Goal: Task Accomplishment & Management: Manage account settings

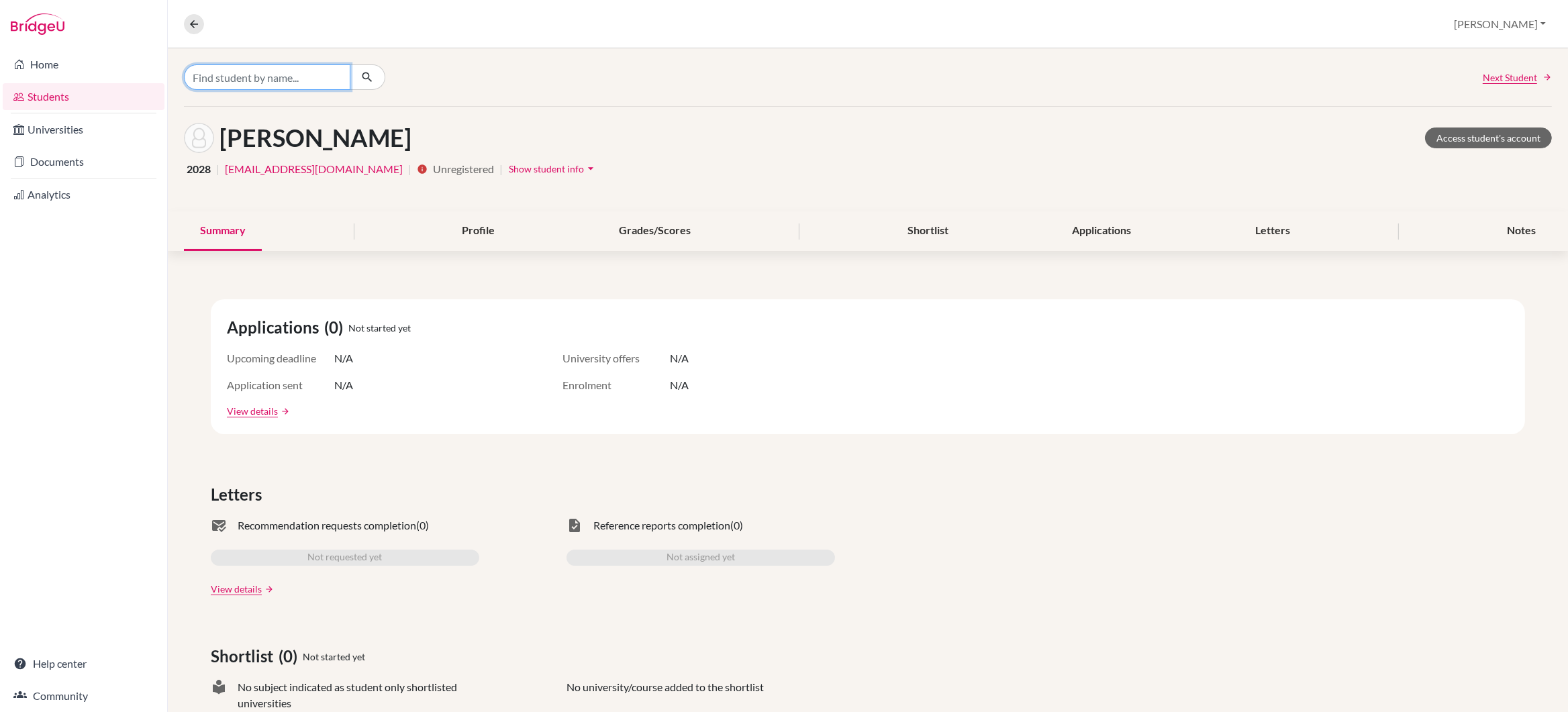
click at [266, 79] on input "Find student by name..." at bounding box center [267, 77] width 166 height 25
click at [66, 156] on link "Documents" at bounding box center [84, 162] width 162 height 27
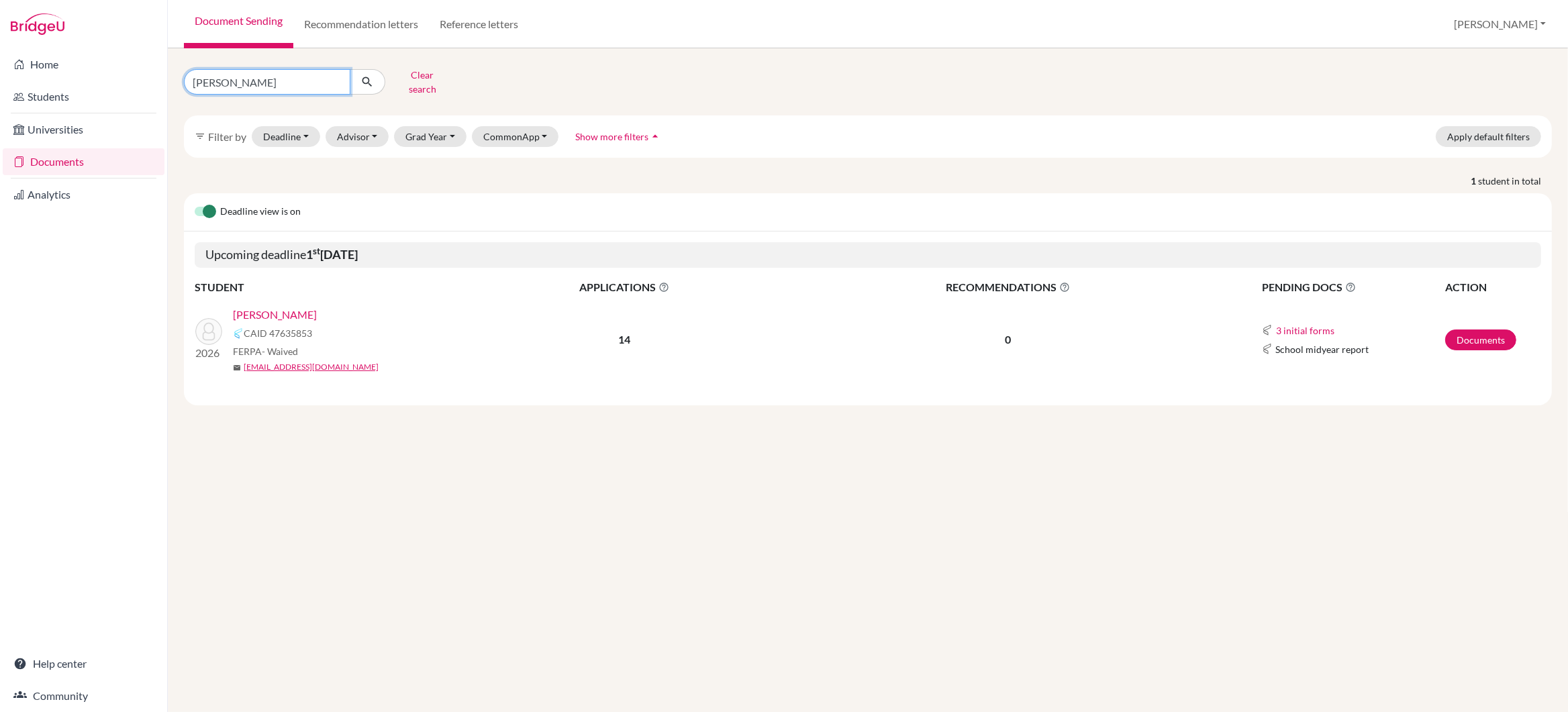
click at [263, 80] on input "siyu chen" at bounding box center [267, 82] width 166 height 25
type input "s"
type input "tanishq"
click at [368, 78] on icon "submit" at bounding box center [367, 82] width 13 height 13
click at [324, 307] on link "[PERSON_NAME], [PERSON_NAME]" at bounding box center [319, 315] width 172 height 16
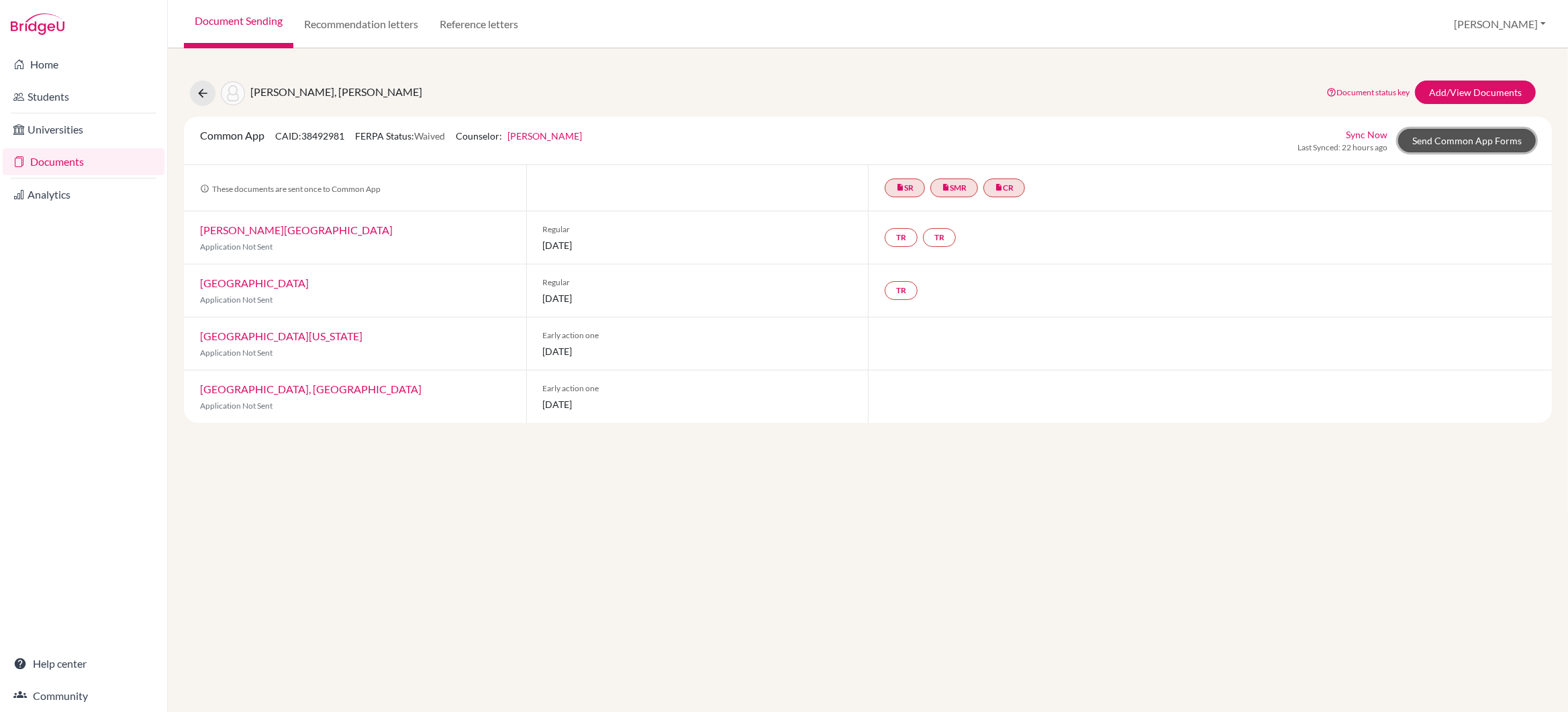
click at [1453, 142] on link "Send Common App Forms" at bounding box center [1467, 140] width 137 height 23
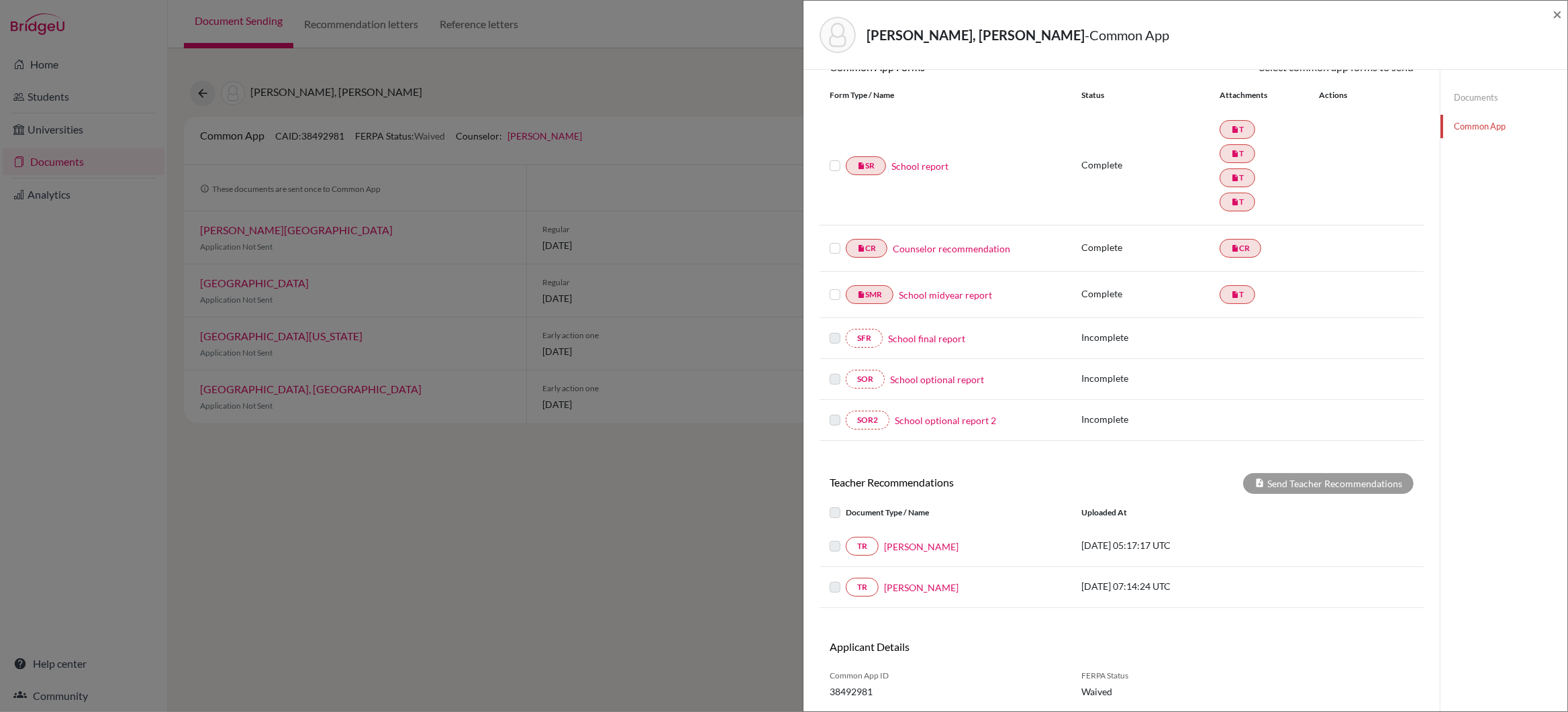
scroll to position [188, 0]
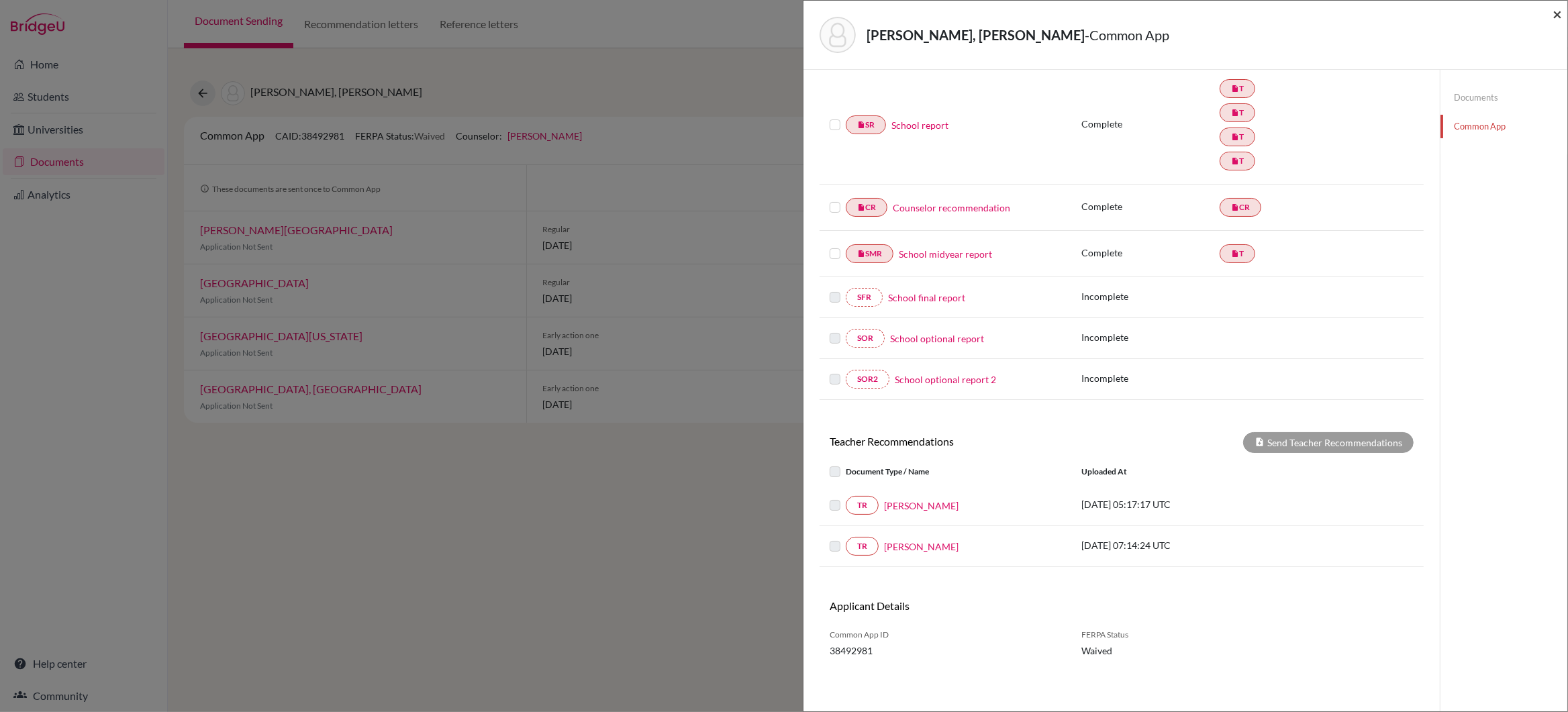
click at [1557, 16] on span "×" at bounding box center [1557, 14] width 9 height 20
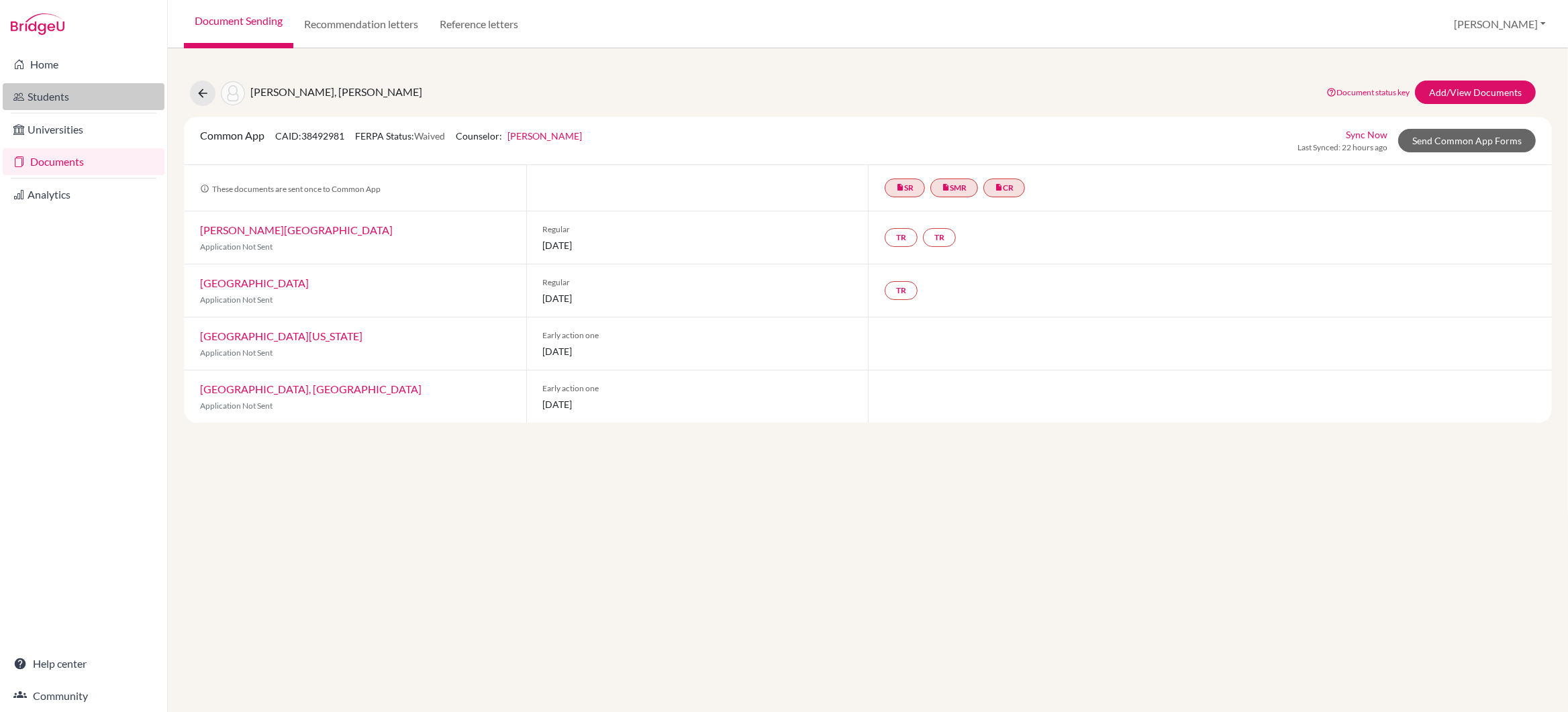
click at [56, 96] on link "Students" at bounding box center [84, 96] width 162 height 27
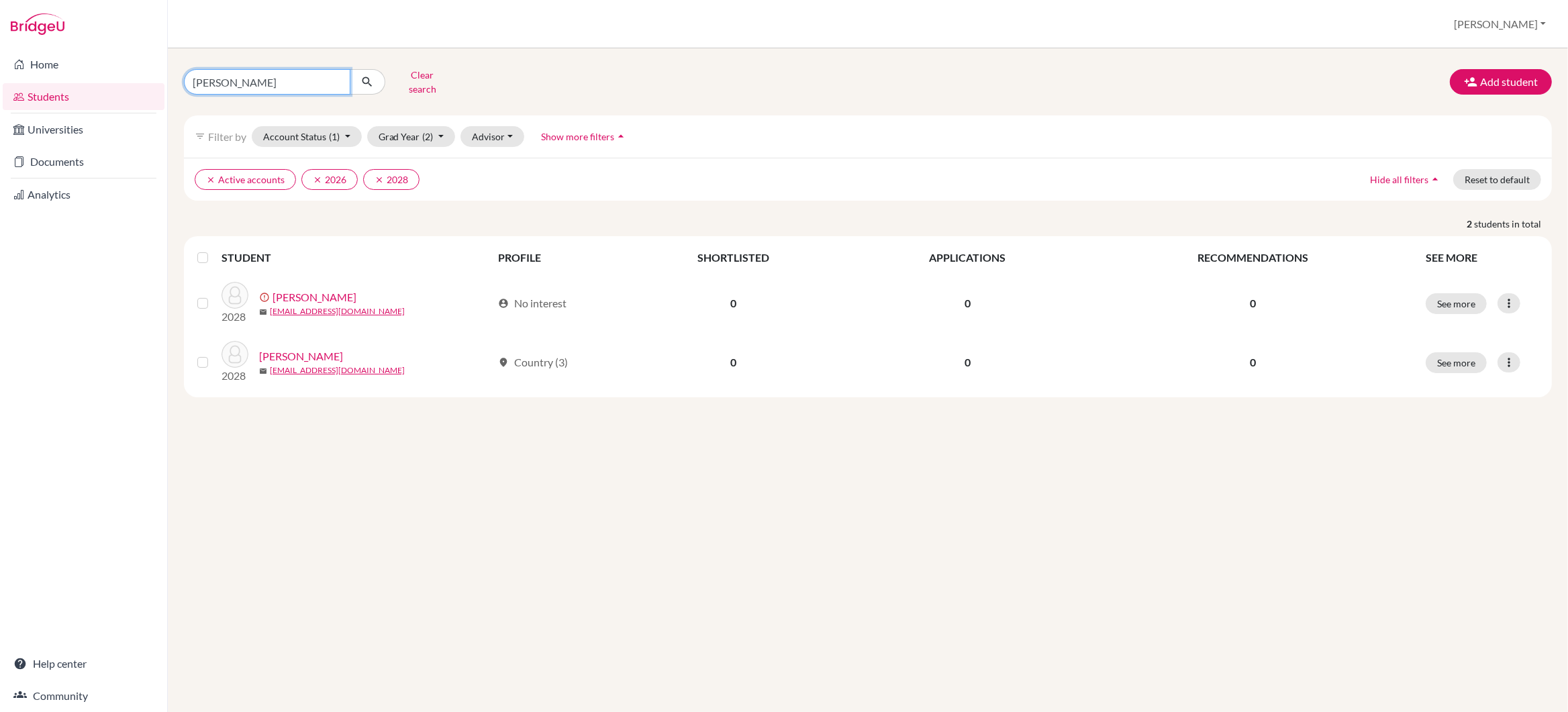
click at [289, 81] on input "aditi anand" at bounding box center [267, 82] width 166 height 25
type input "a"
type input "tanishq"
click at [367, 77] on icon "submit" at bounding box center [367, 82] width 13 height 13
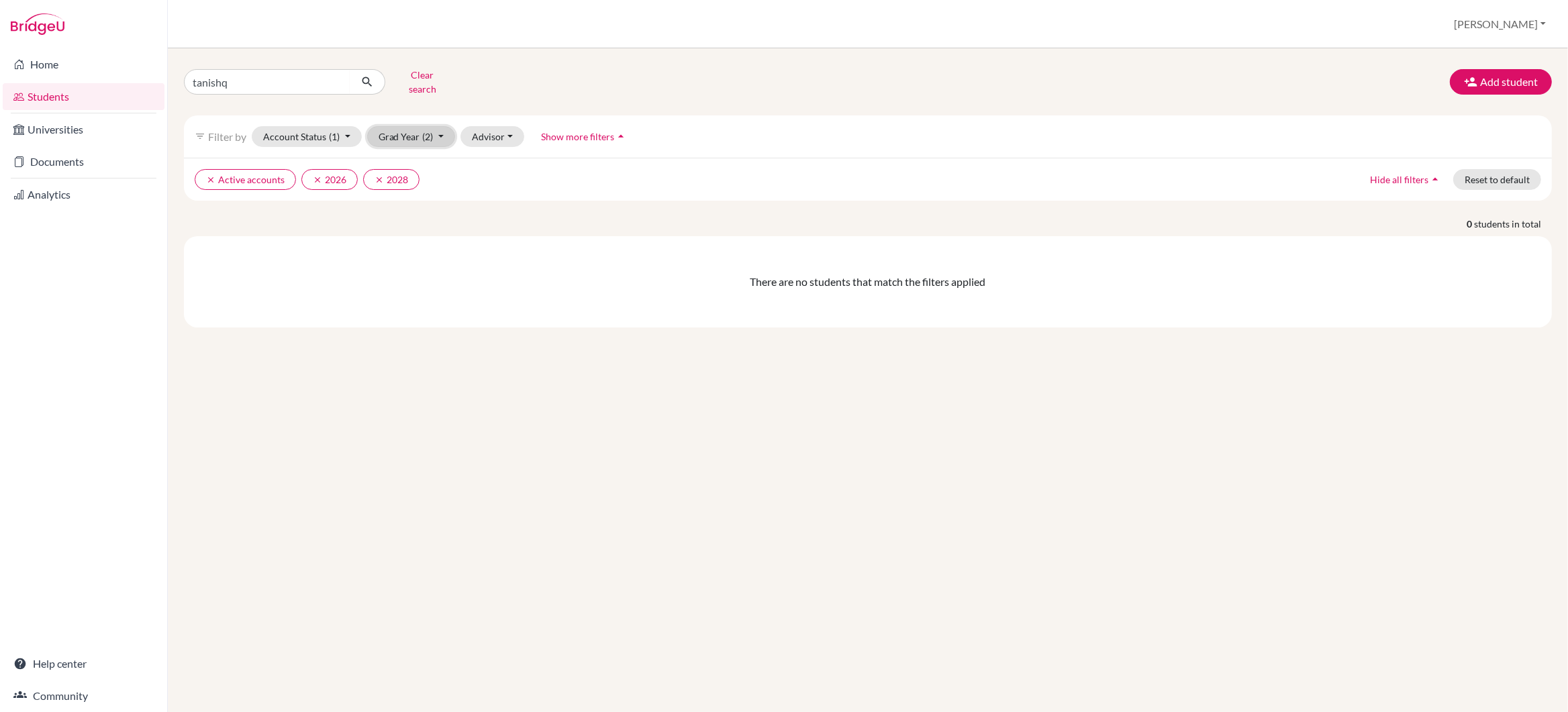
click at [424, 131] on span "(2)" at bounding box center [428, 137] width 11 height 11
click at [420, 265] on div "2024" at bounding box center [407, 273] width 47 height 16
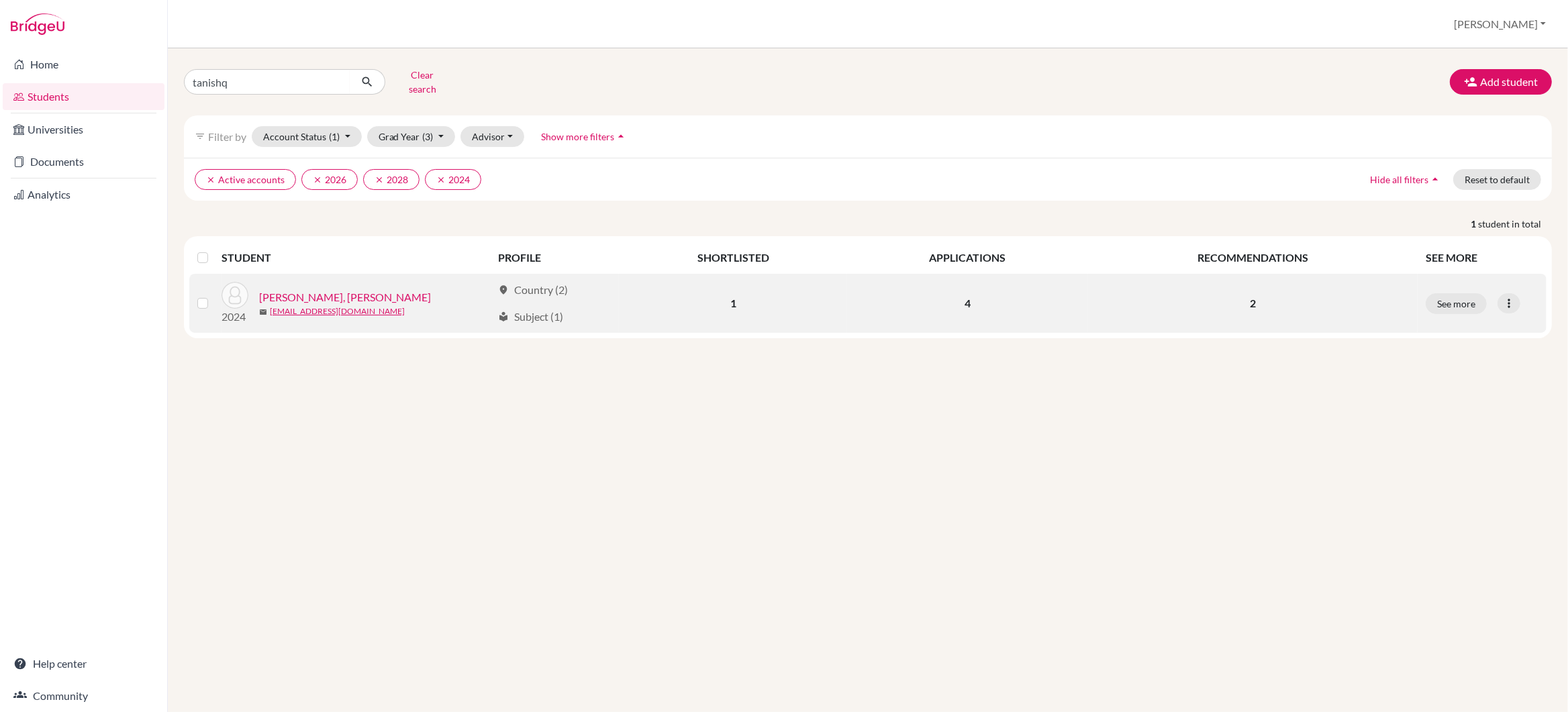
click at [344, 290] on link "[PERSON_NAME], [PERSON_NAME]" at bounding box center [345, 297] width 172 height 16
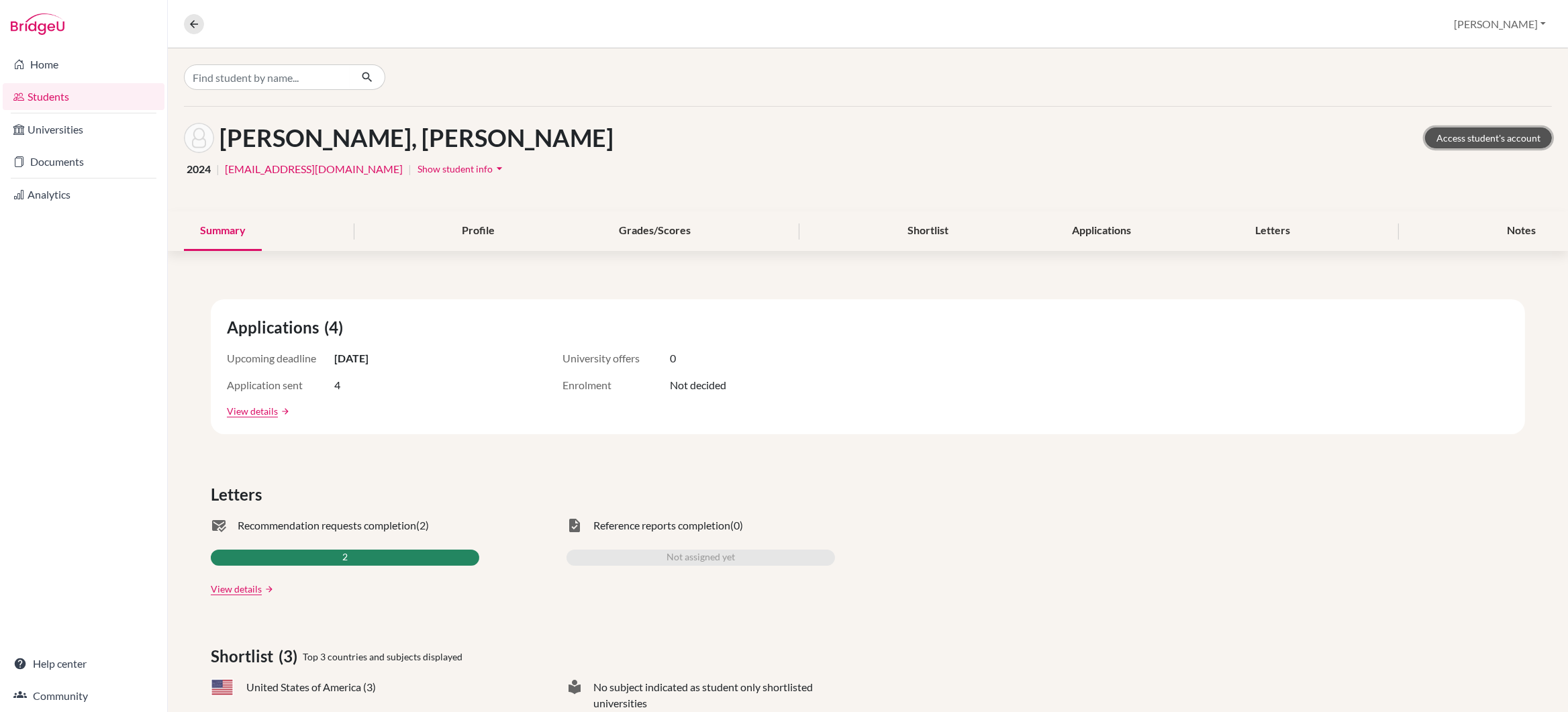
click at [1453, 136] on link "Access student's account" at bounding box center [1488, 138] width 127 height 21
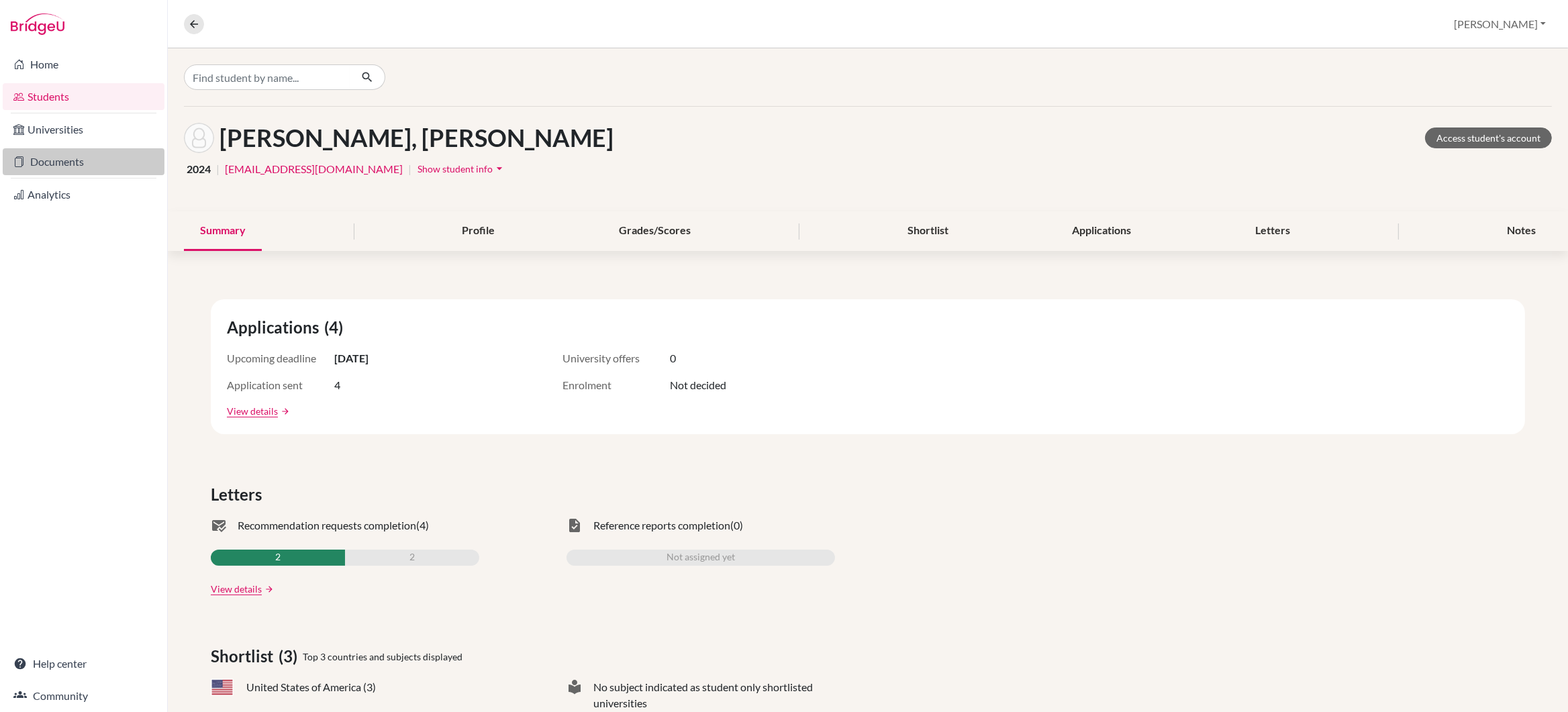
click at [51, 163] on link "Documents" at bounding box center [84, 162] width 162 height 27
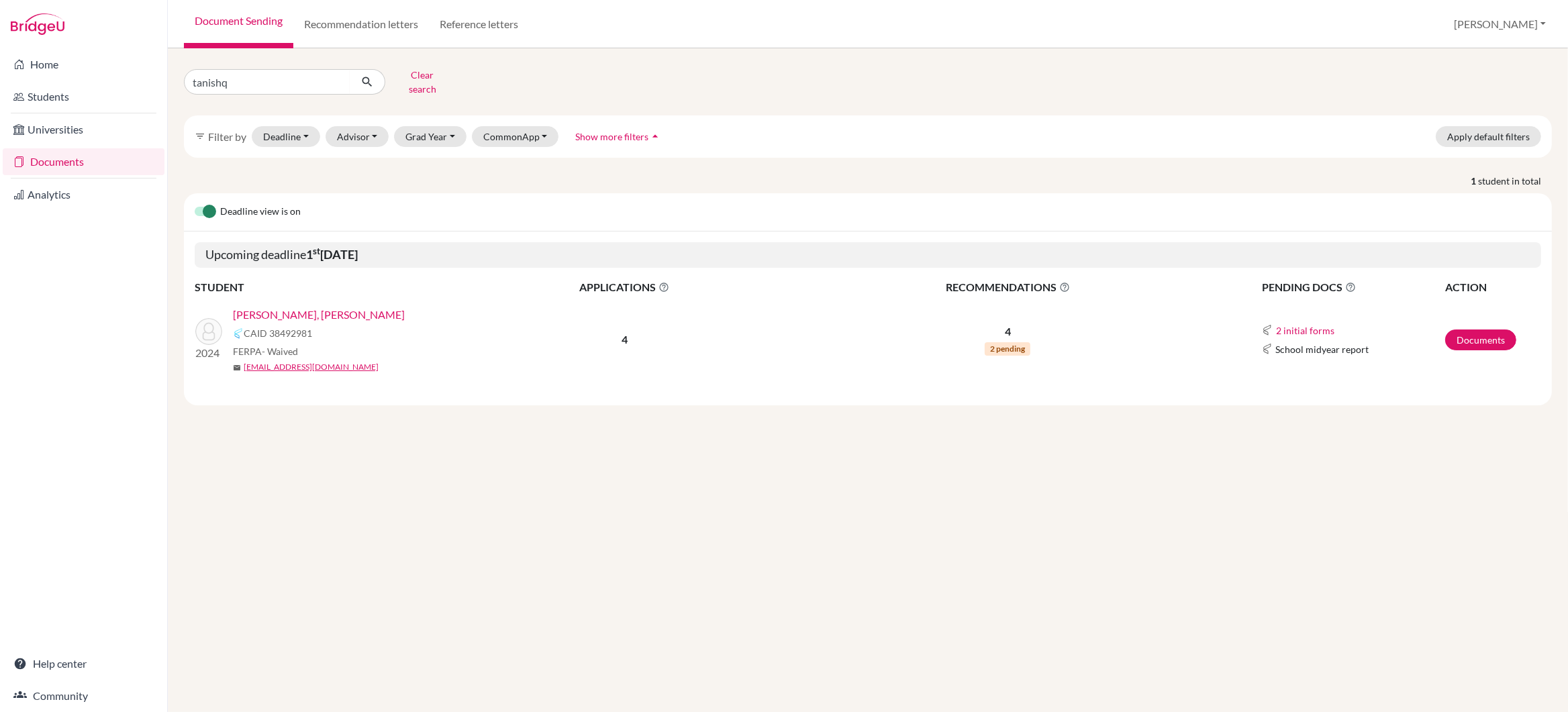
click at [289, 307] on link "[PERSON_NAME], [PERSON_NAME]" at bounding box center [319, 315] width 172 height 16
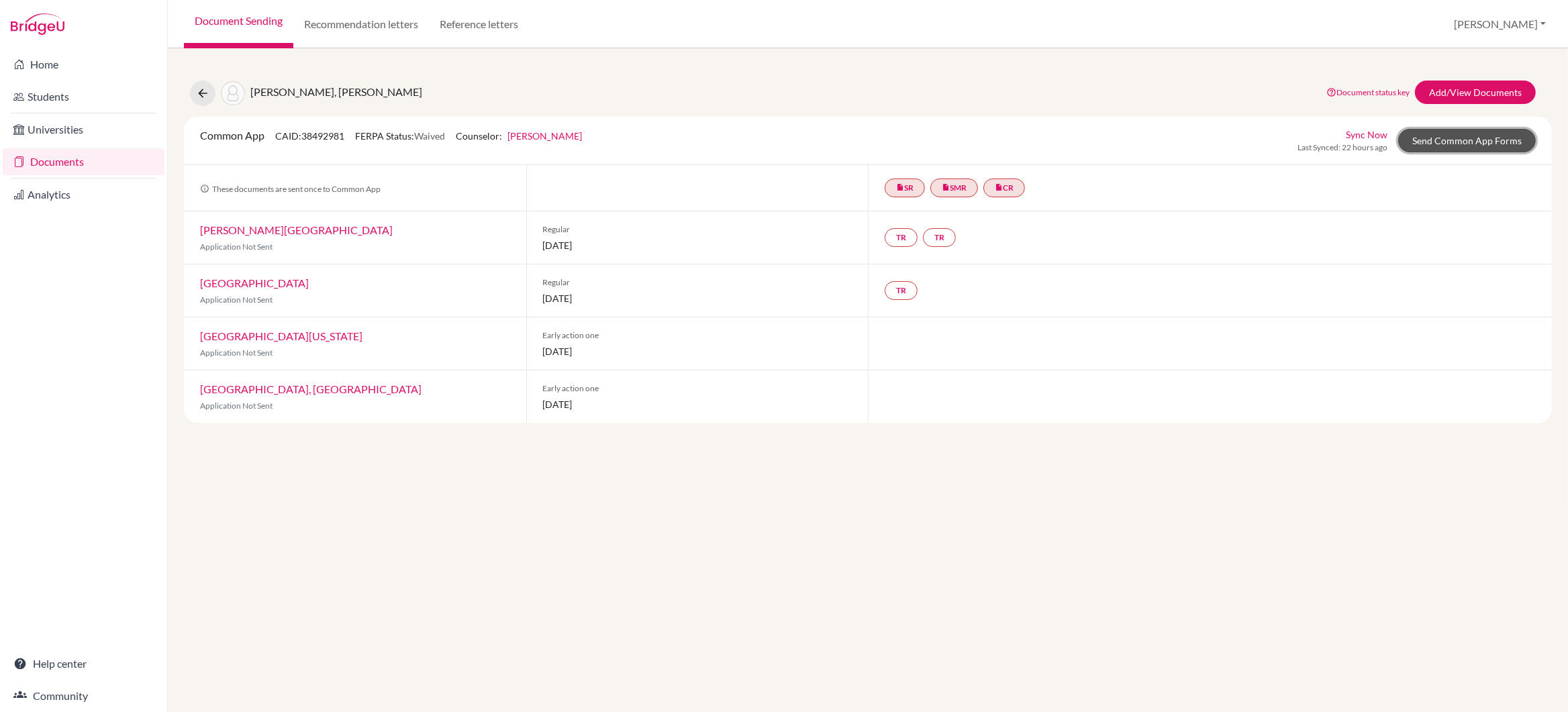
click at [1453, 139] on link "Send Common App Forms" at bounding box center [1467, 140] width 137 height 23
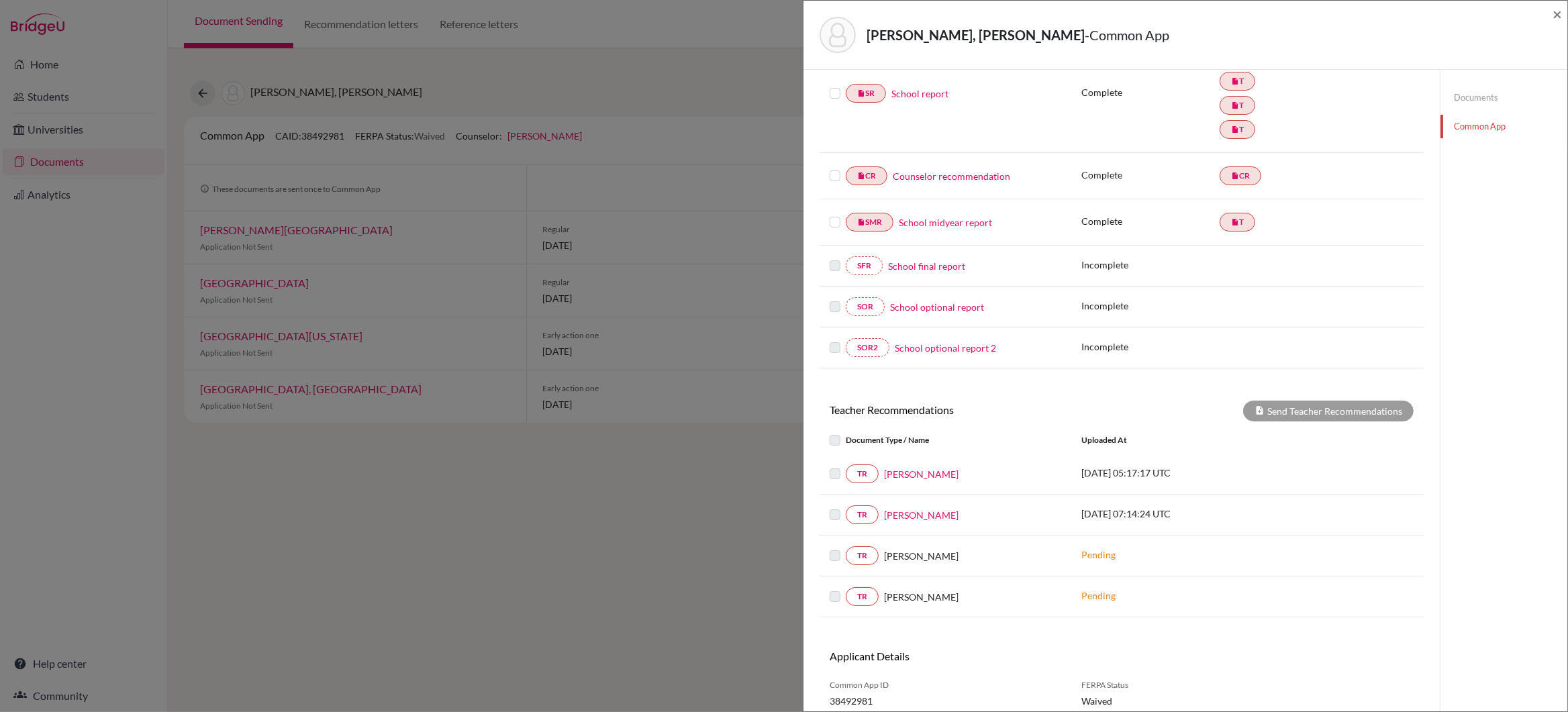
scroll to position [213, 0]
click at [1557, 11] on span "×" at bounding box center [1557, 14] width 9 height 20
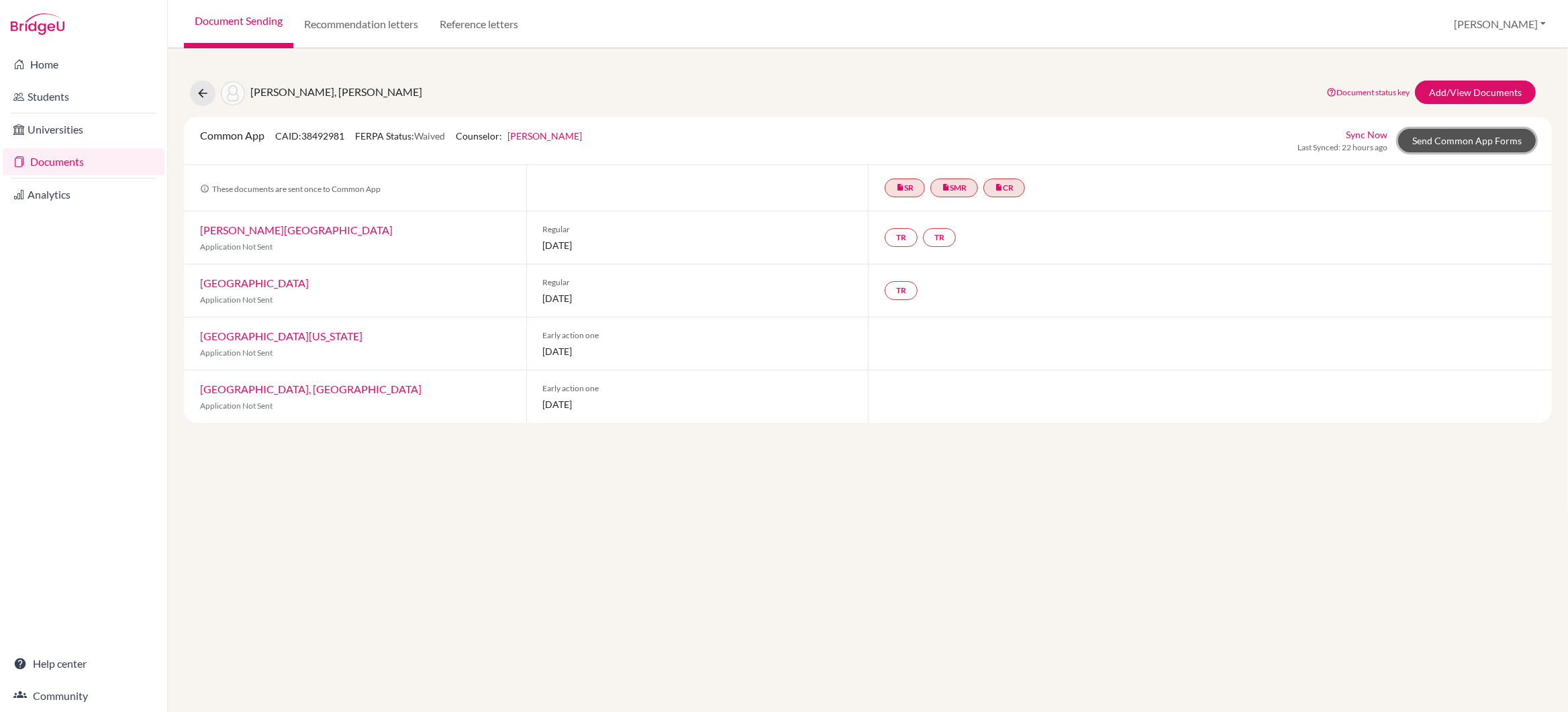
click at [1455, 142] on link "Send Common App Forms" at bounding box center [1467, 140] width 137 height 23
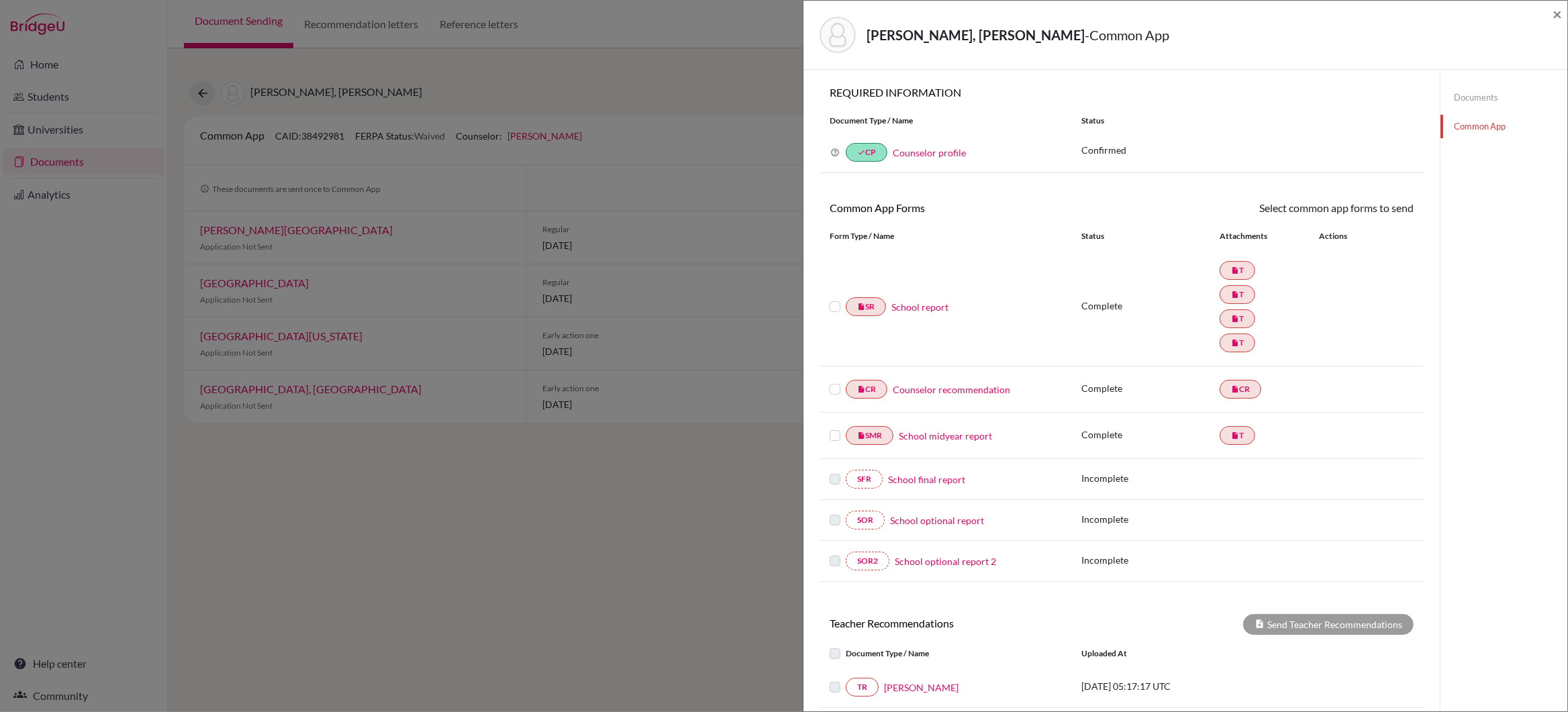
click at [1562, 14] on div "TEJWANI, Tanishq Mukesh - Common App ×" at bounding box center [1185, 35] width 764 height 69
click at [1557, 12] on span "×" at bounding box center [1557, 14] width 9 height 20
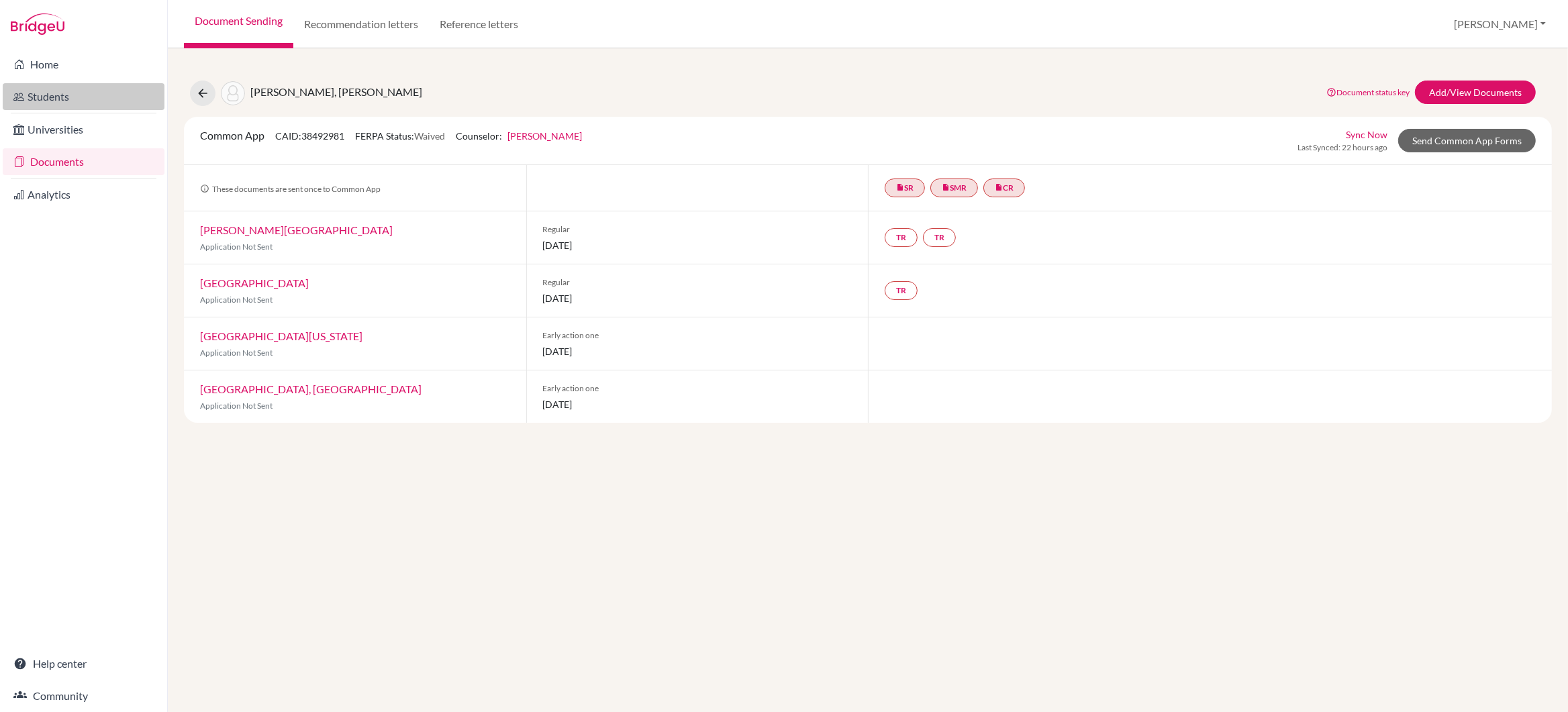
click at [37, 96] on link "Students" at bounding box center [84, 96] width 162 height 27
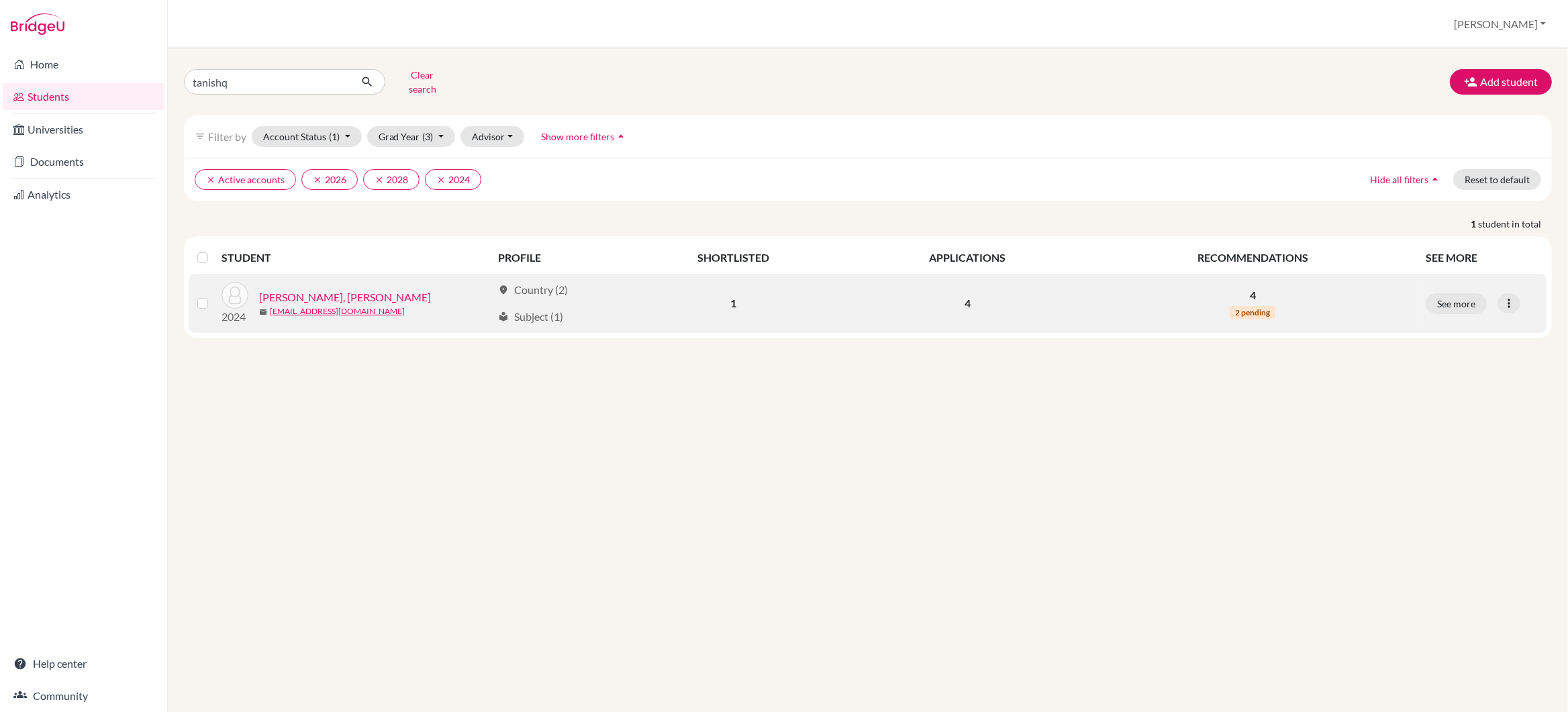
click at [349, 295] on link "TEJWANI, Tanishq Mukesh" at bounding box center [345, 297] width 172 height 16
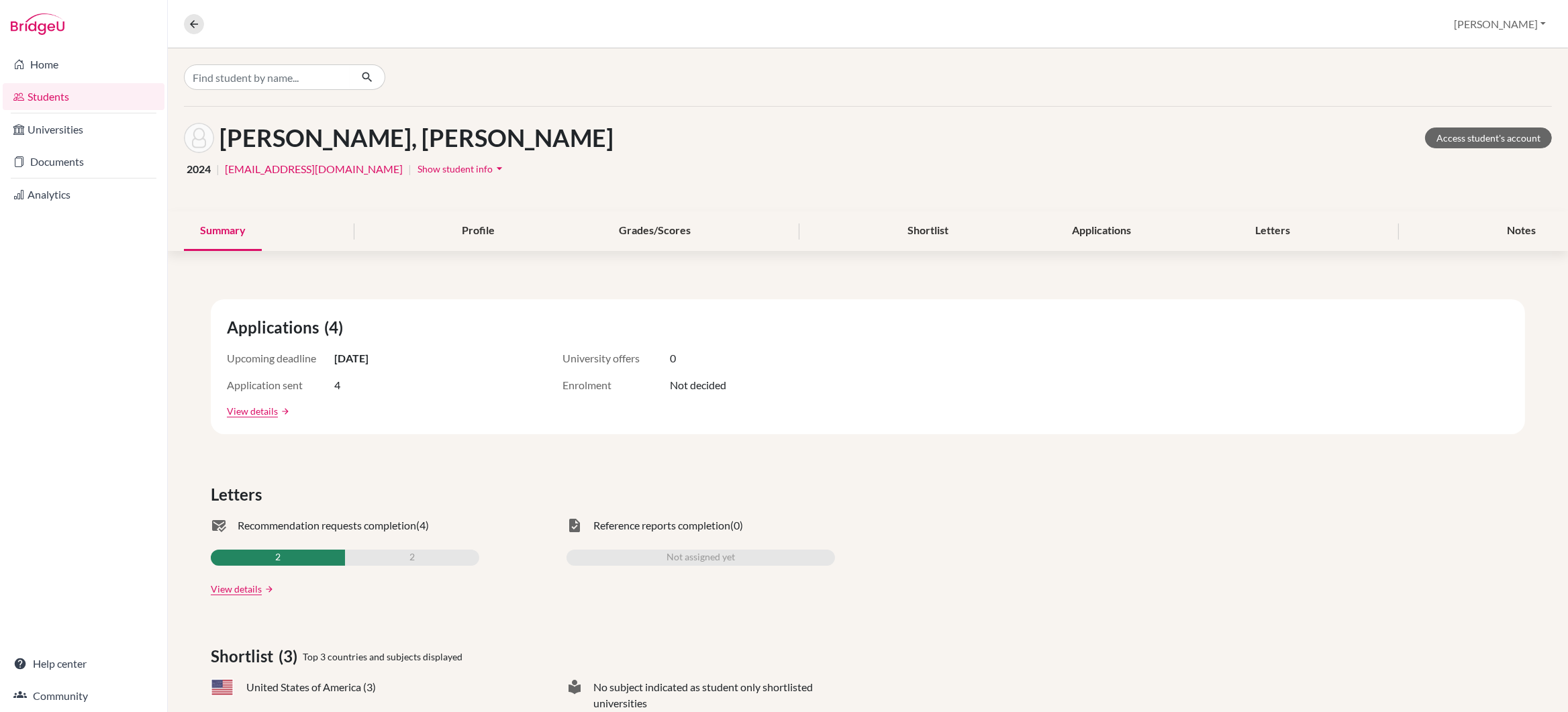
click at [349, 291] on div "TEJWANI, Tanishq Mukesh Access student's account 2024 | tanishqt@my.ofs.edu.sg …" at bounding box center [867, 380] width 1400 height 664
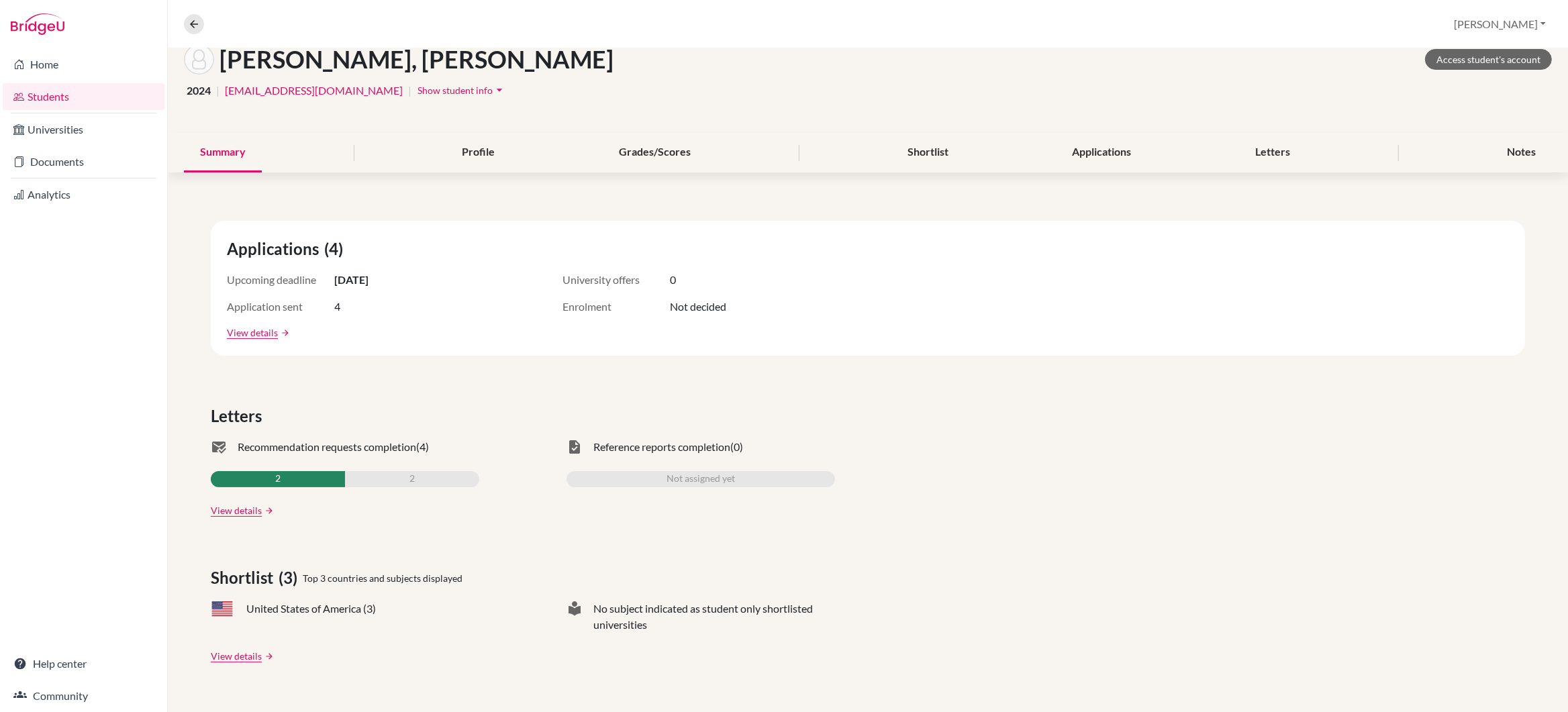
scroll to position [86, 0]
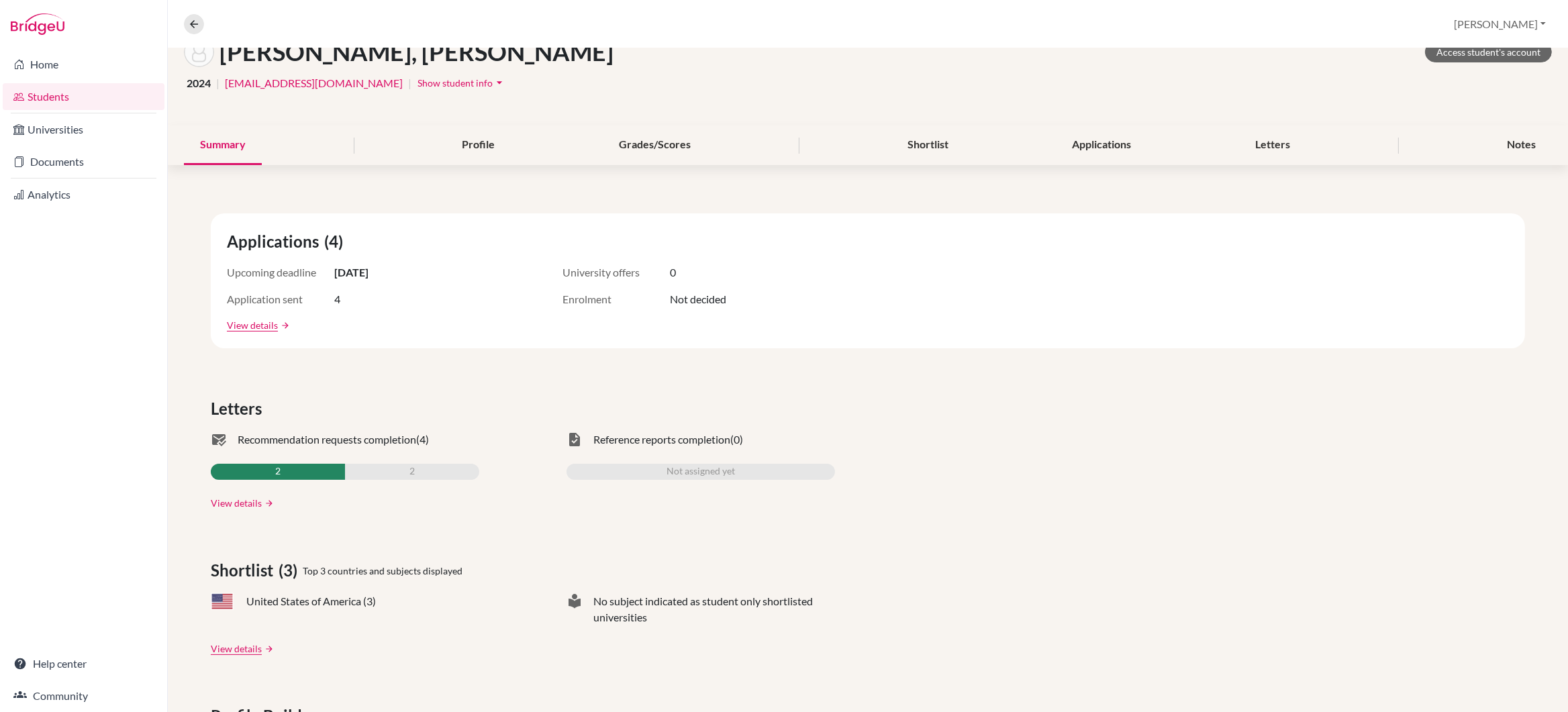
click at [237, 503] on link "View details" at bounding box center [236, 503] width 51 height 14
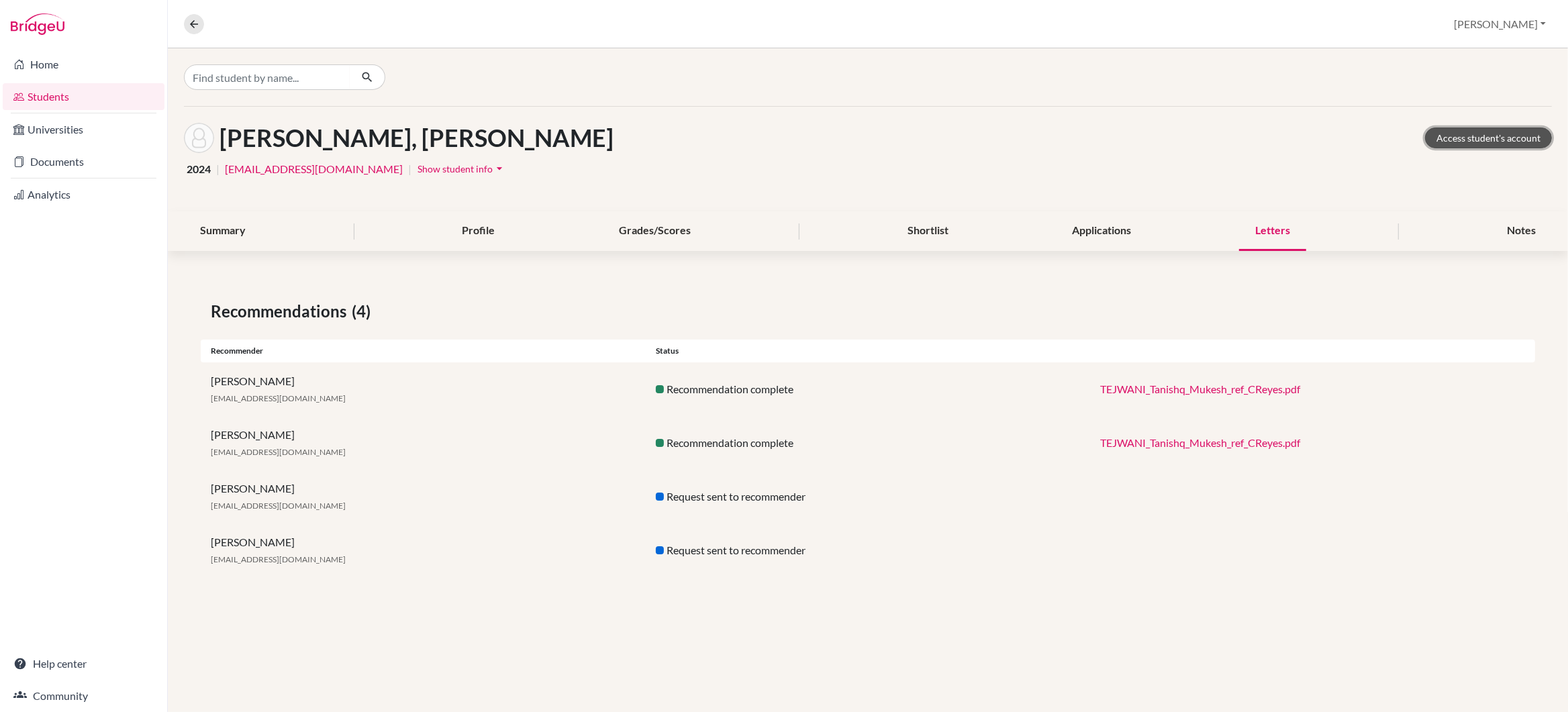
click at [1495, 132] on link "Access student's account" at bounding box center [1488, 138] width 127 height 21
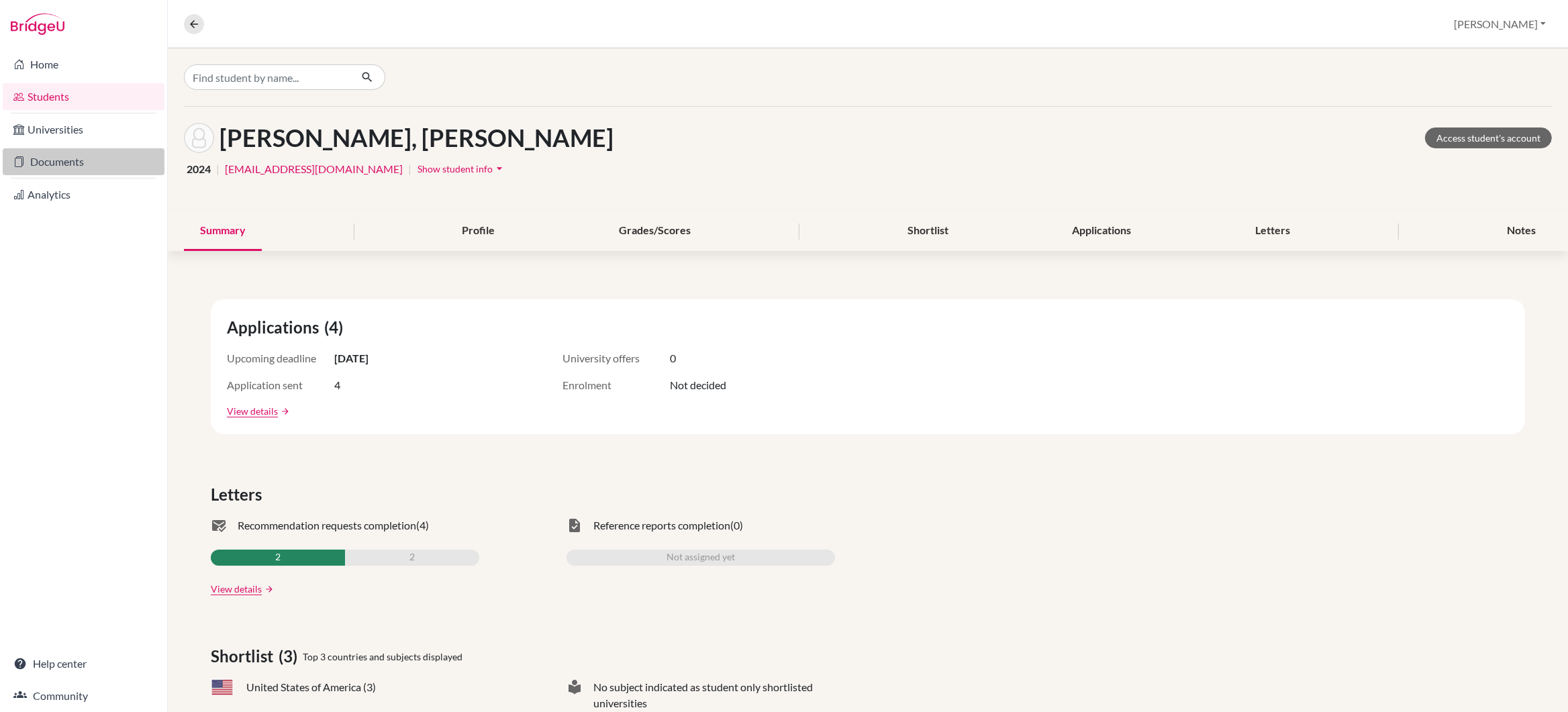
click at [63, 152] on link "Documents" at bounding box center [84, 162] width 162 height 27
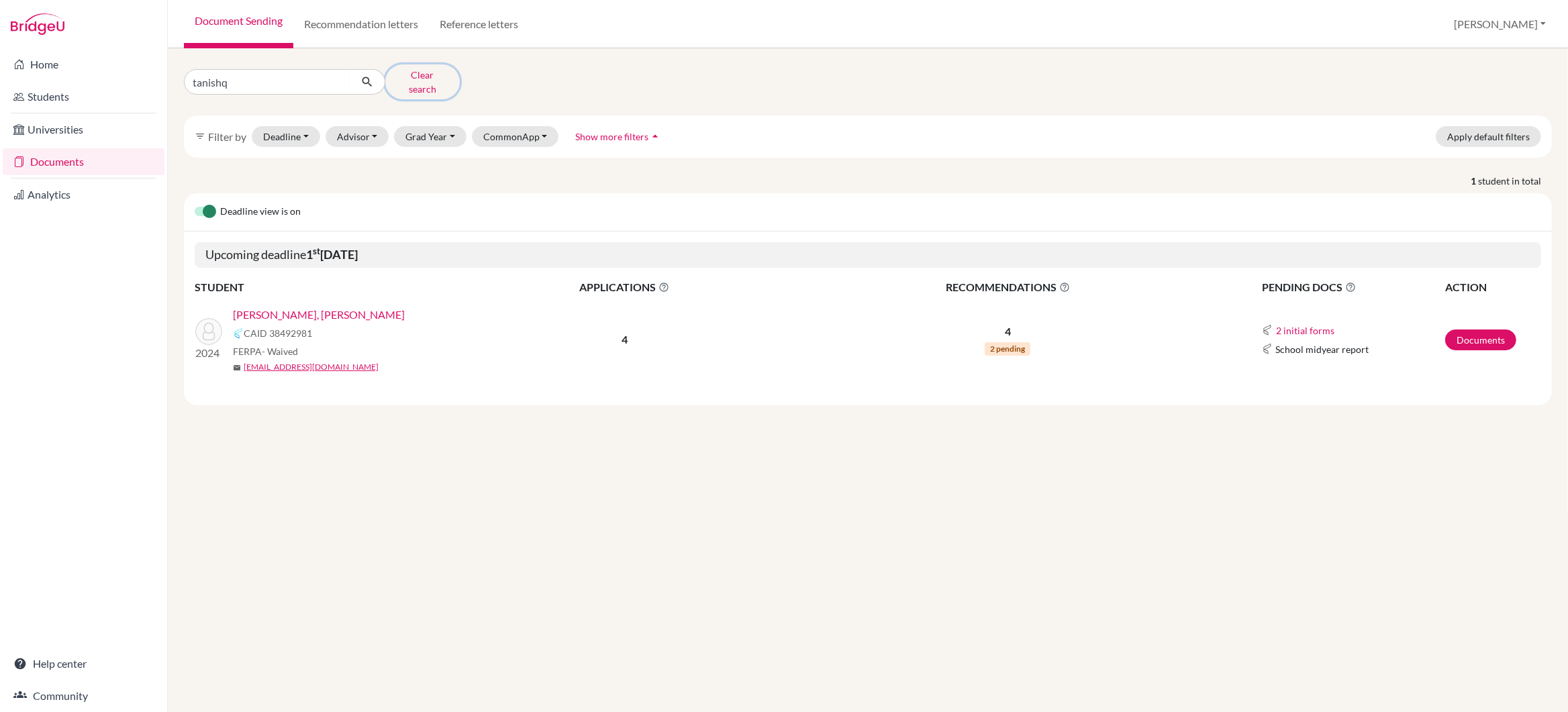
click at [406, 76] on button "Clear search" at bounding box center [422, 82] width 75 height 35
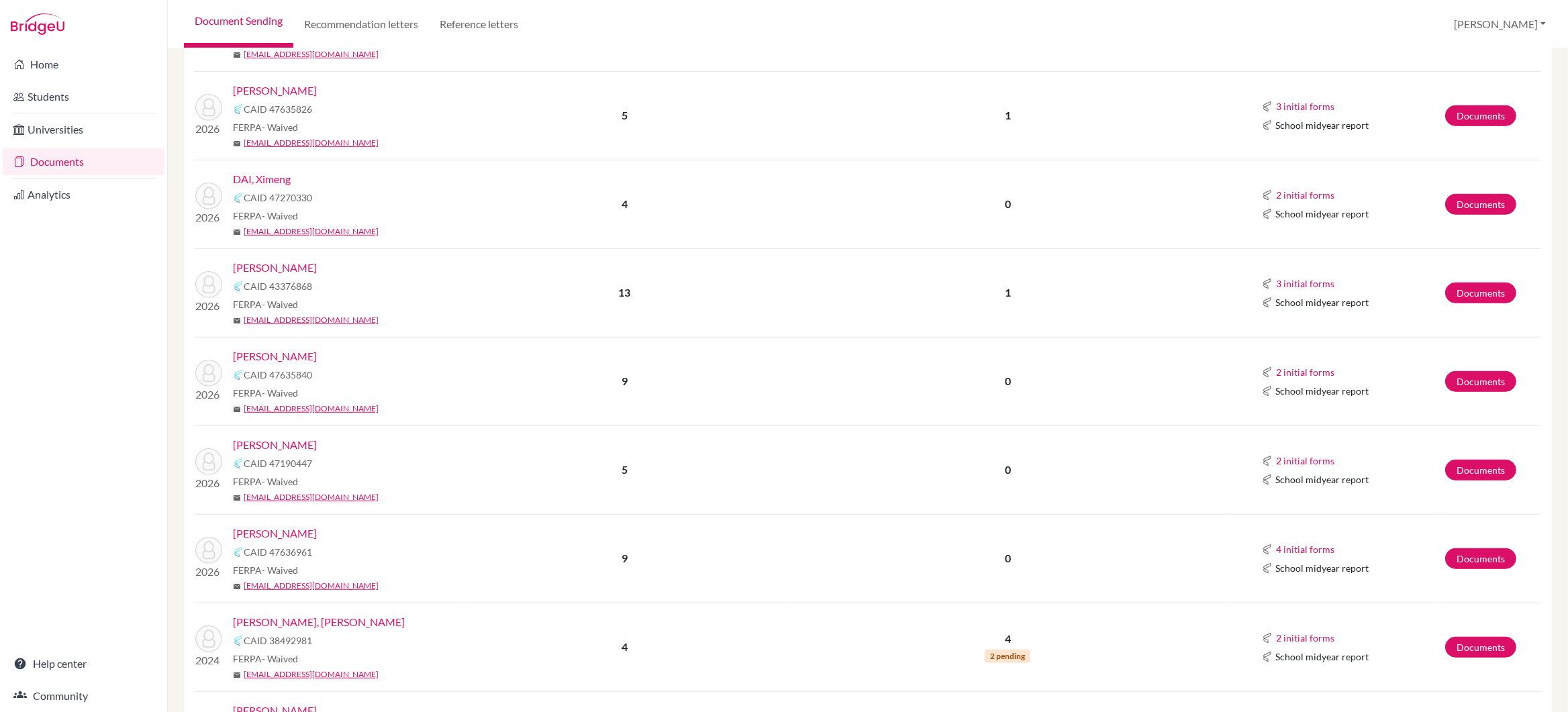
scroll to position [989, 0]
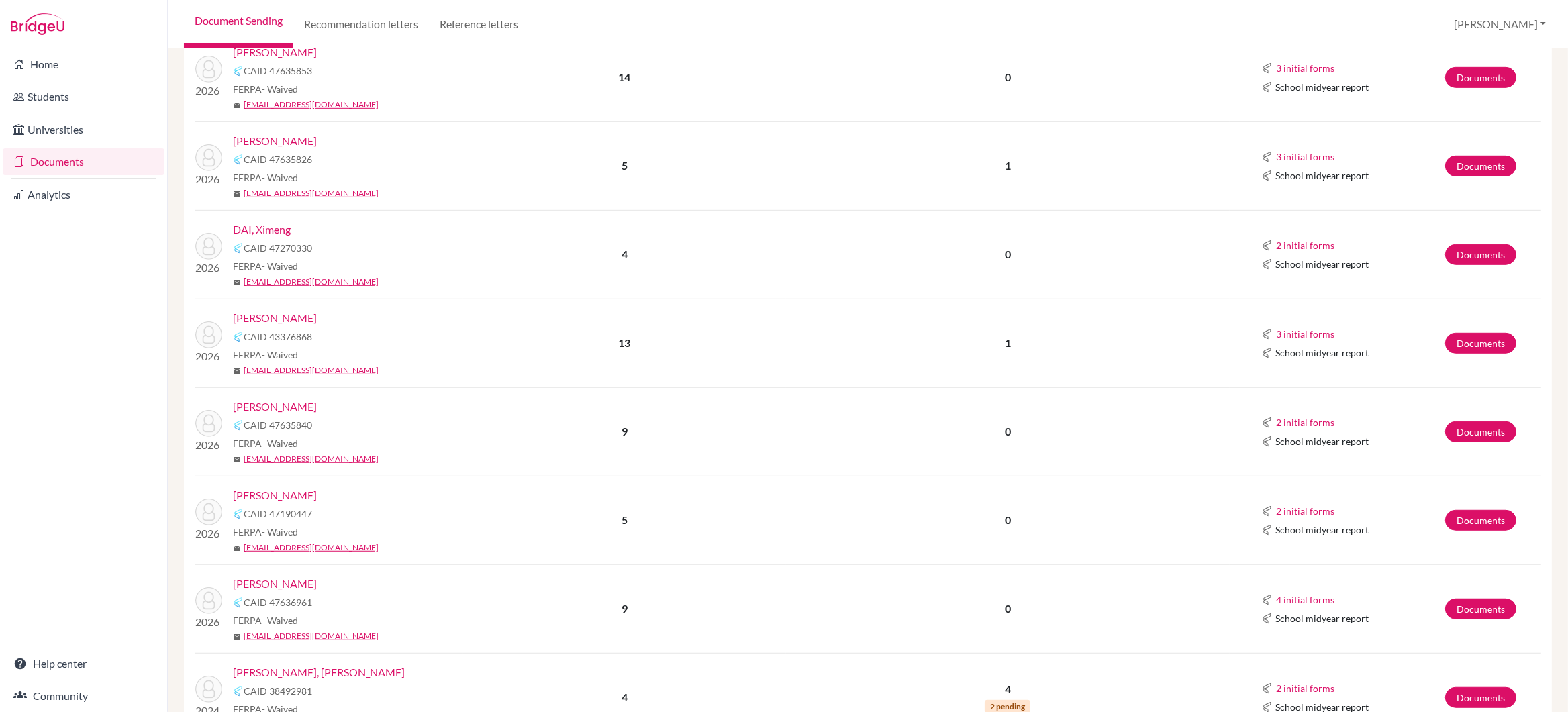
click at [265, 310] on link "[PERSON_NAME]" at bounding box center [275, 318] width 84 height 16
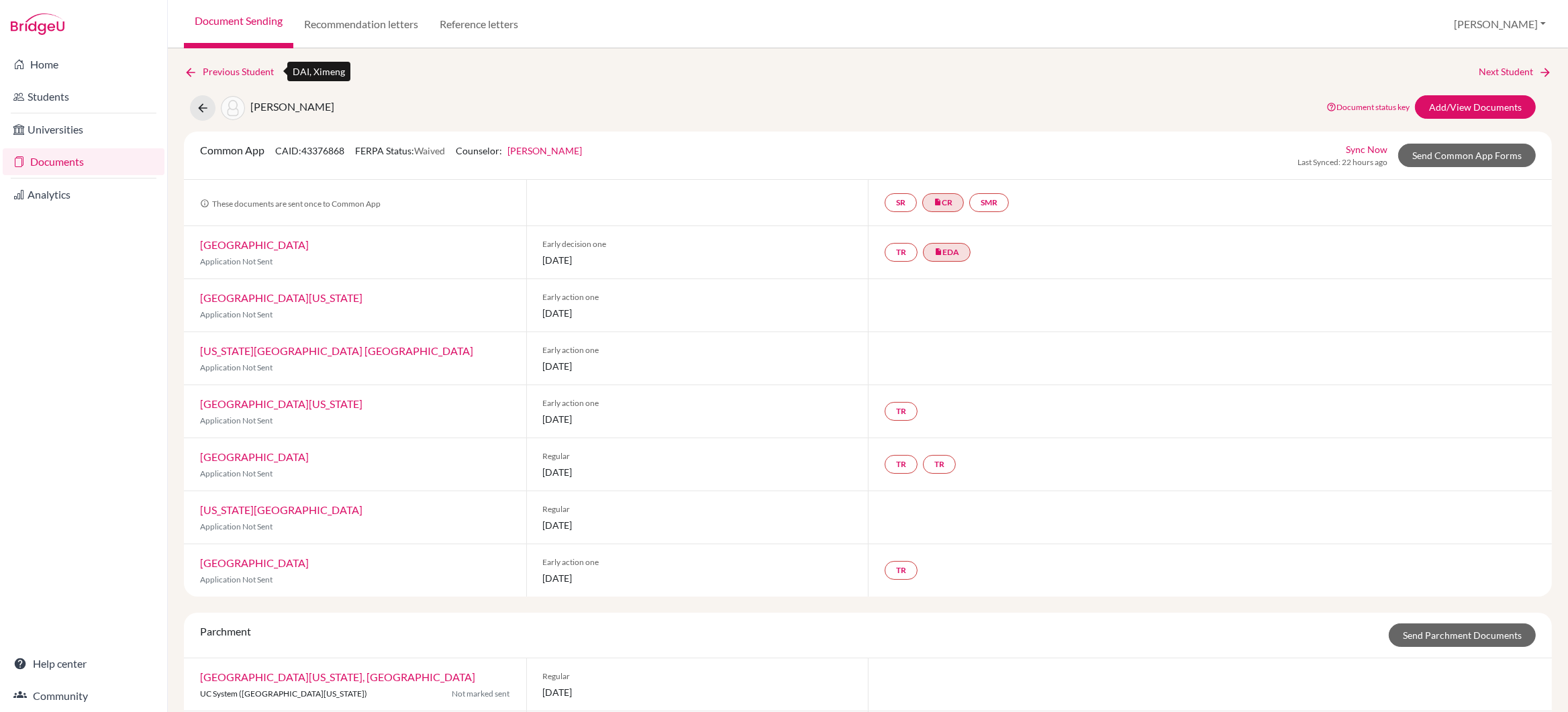
click at [222, 71] on link "Previous Student" at bounding box center [234, 72] width 101 height 15
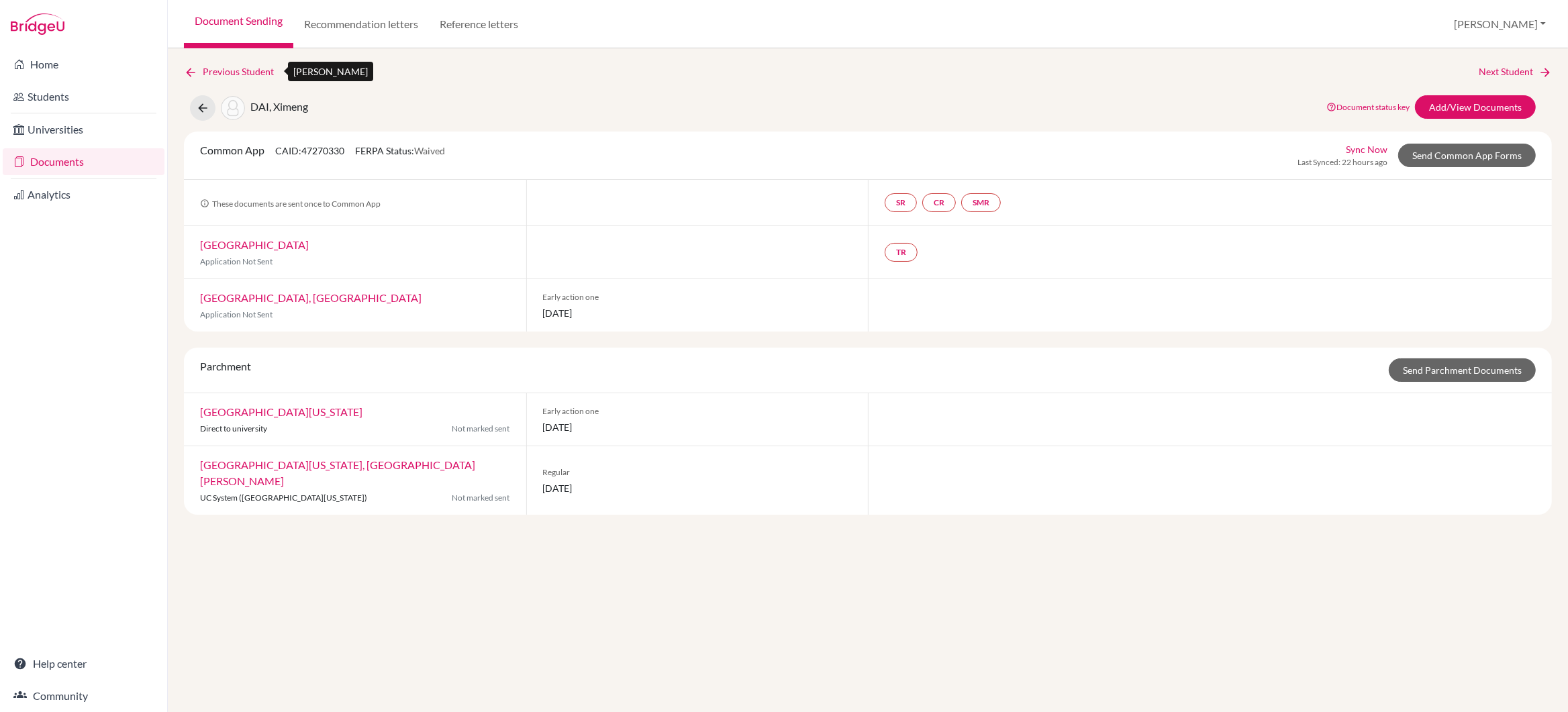
click at [222, 71] on link "Previous Student" at bounding box center [234, 72] width 101 height 15
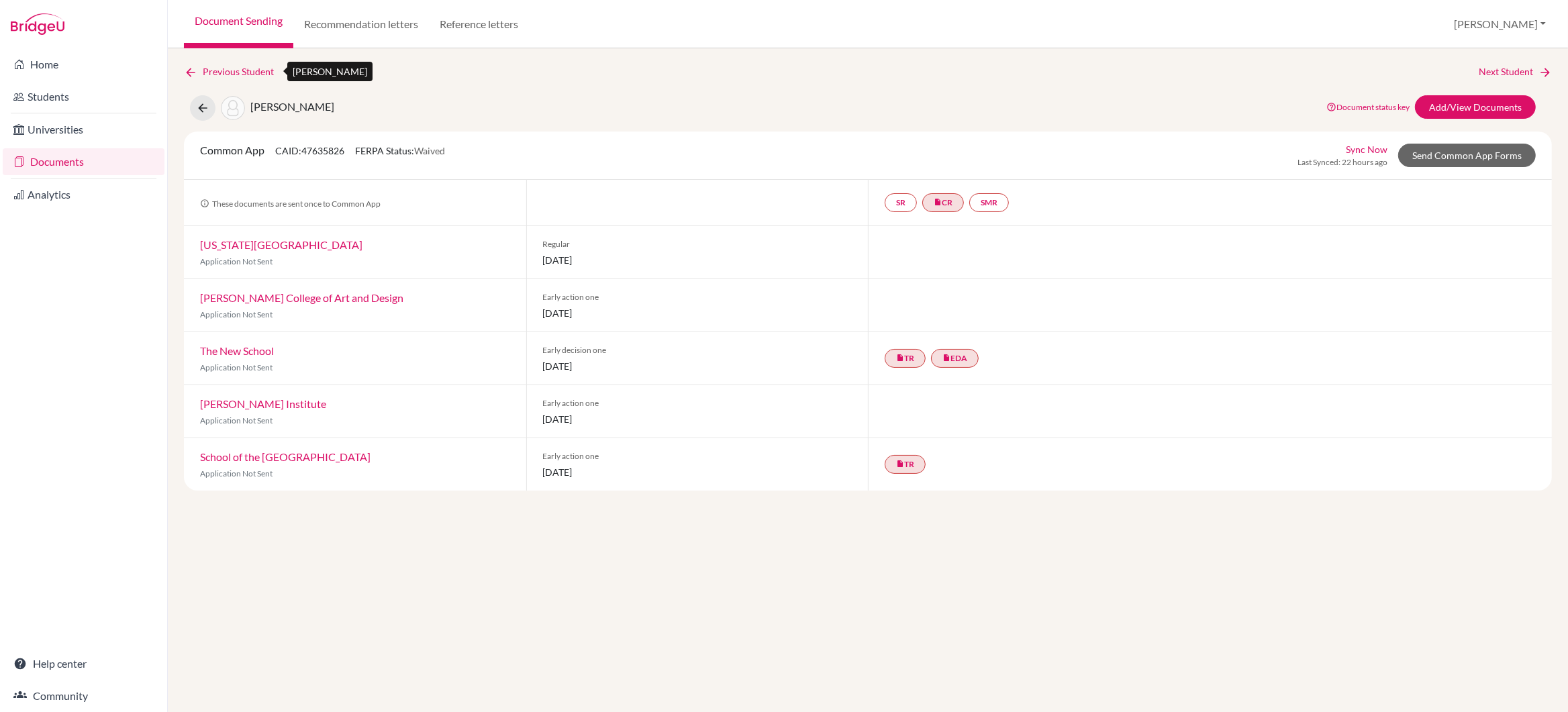
click at [222, 71] on link "Previous Student" at bounding box center [234, 72] width 101 height 15
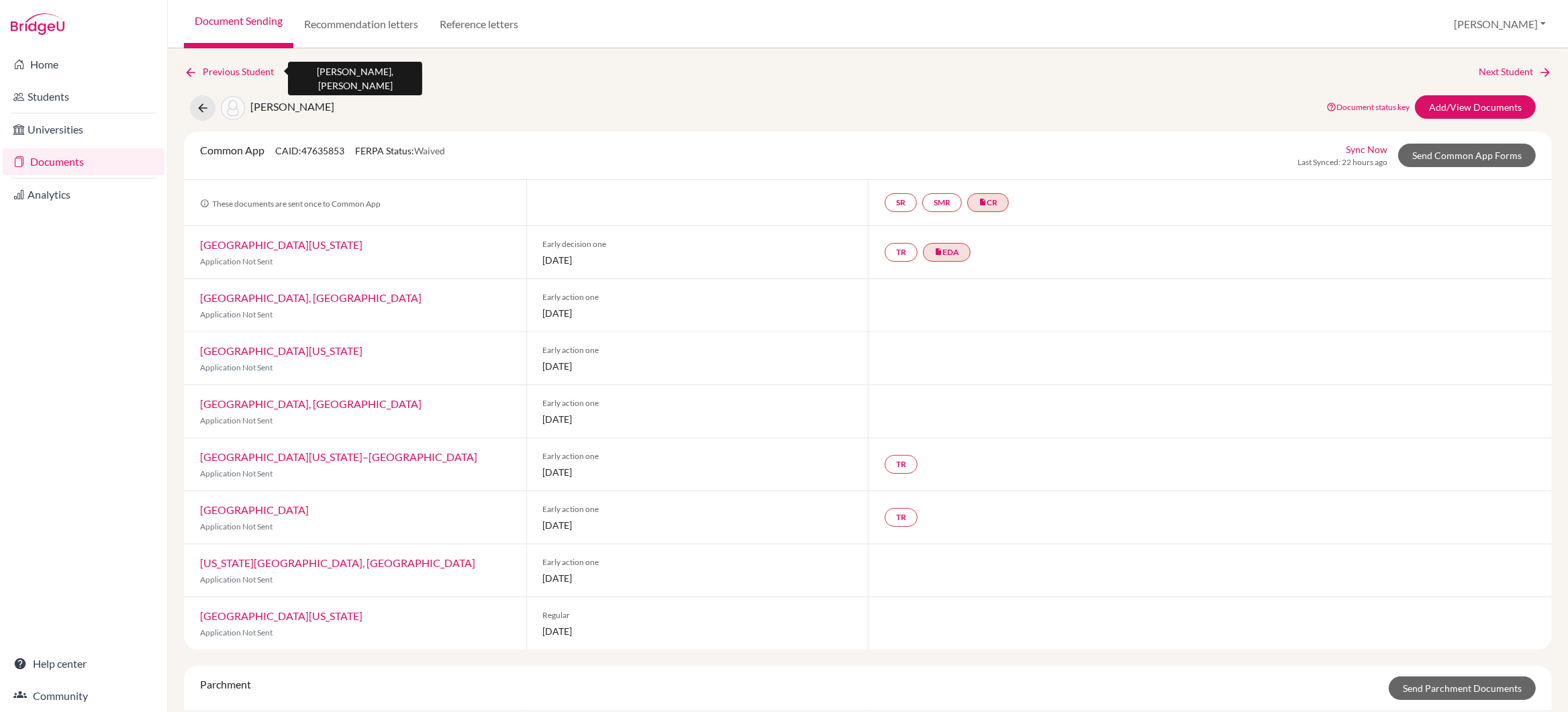
click at [222, 71] on link "Previous Student" at bounding box center [234, 72] width 101 height 15
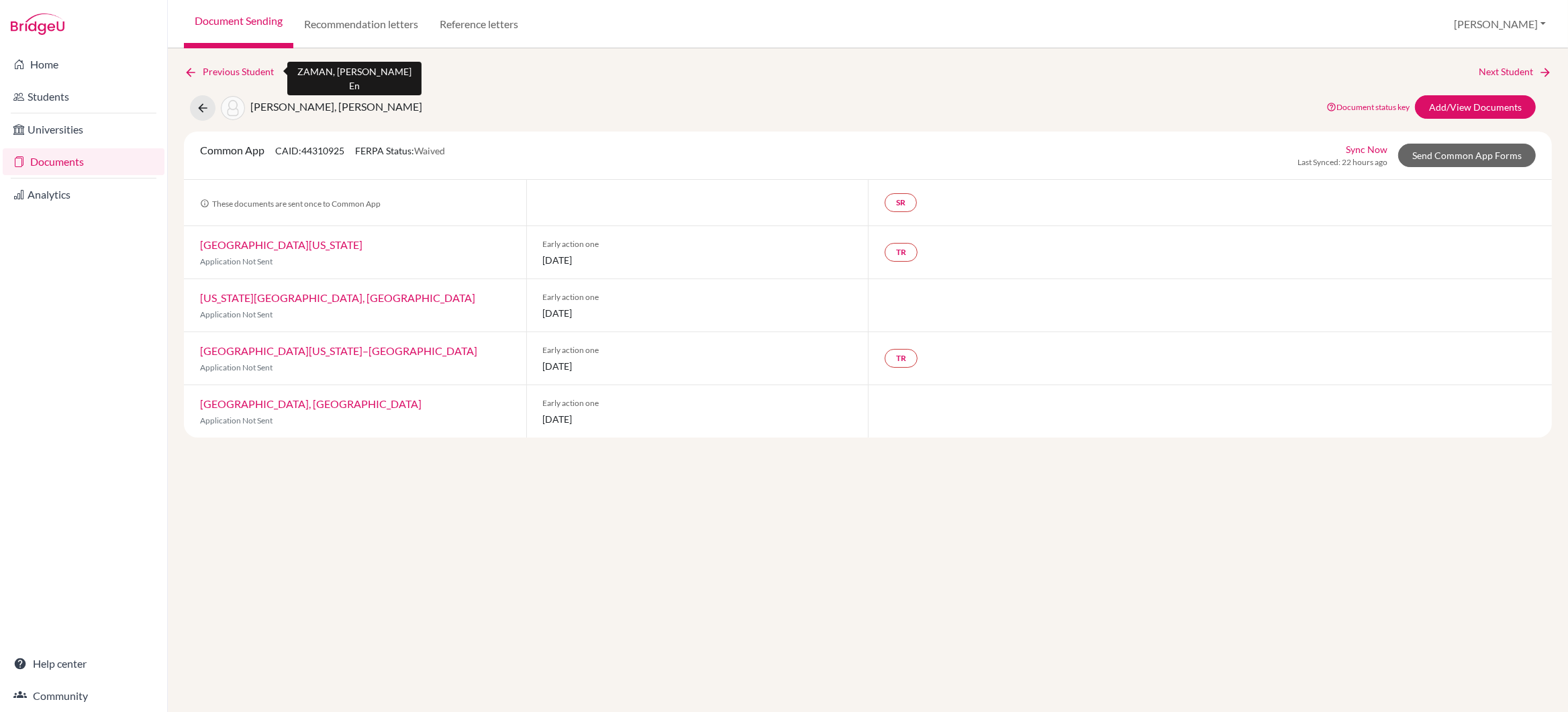
click at [222, 71] on link "Previous Student" at bounding box center [234, 72] width 101 height 15
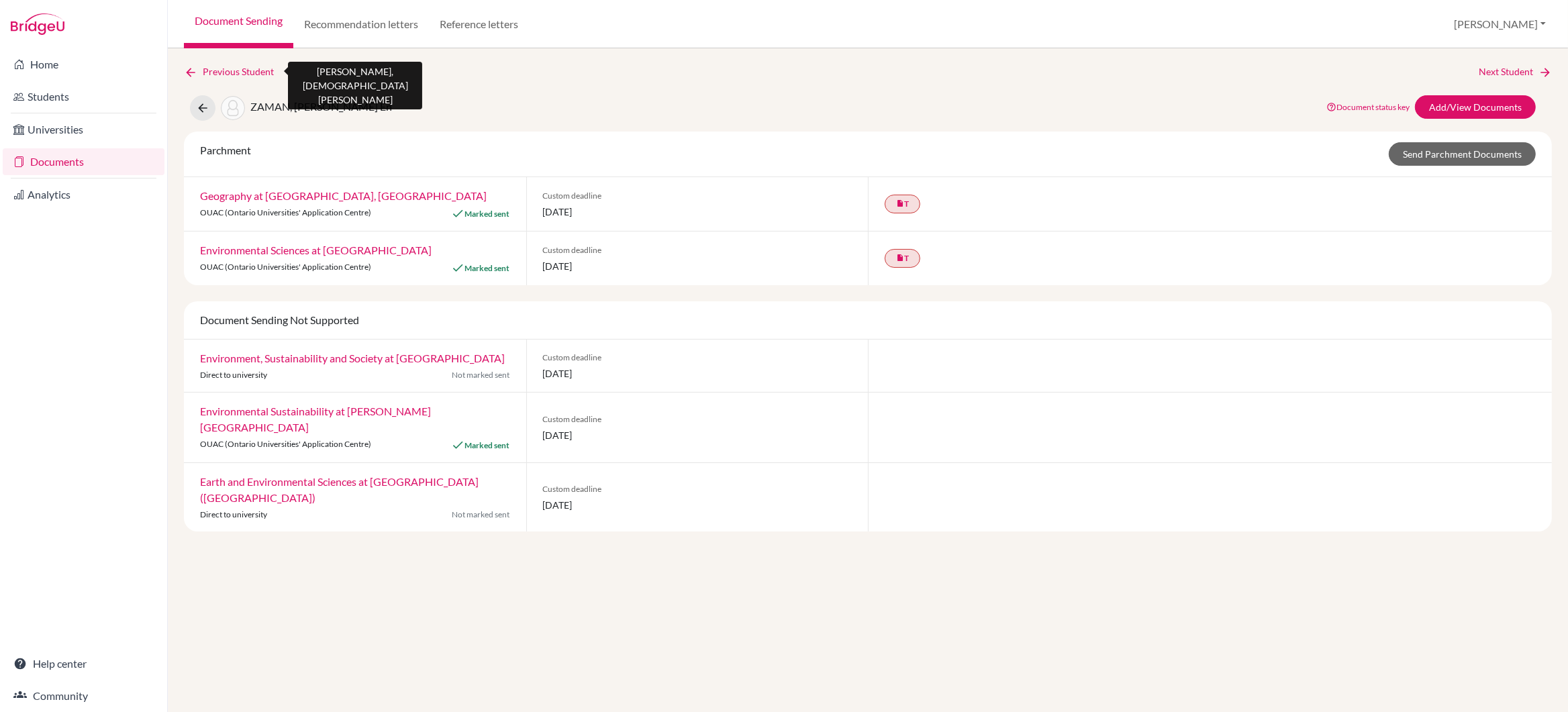
click at [222, 71] on link "Previous Student" at bounding box center [234, 72] width 101 height 15
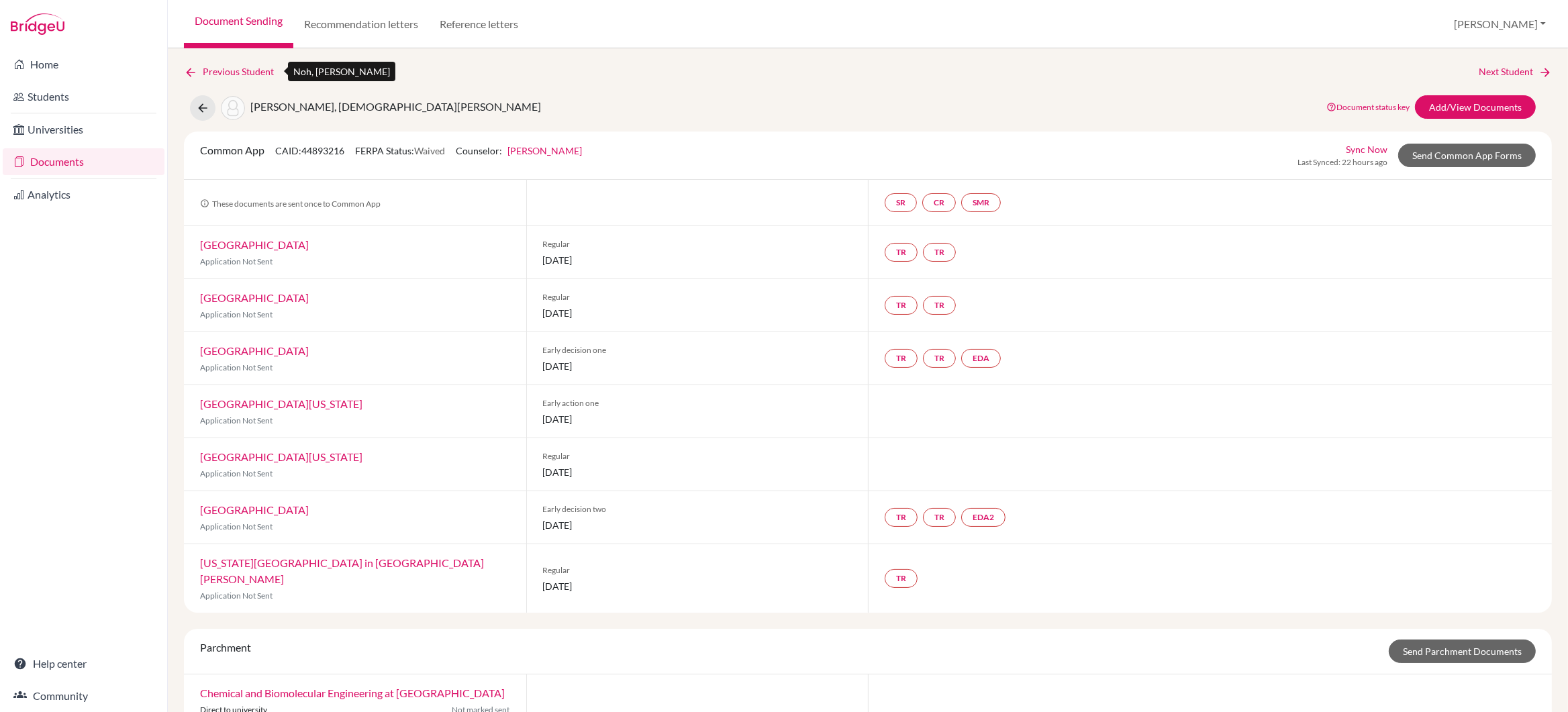
click at [222, 71] on link "Previous Student" at bounding box center [234, 72] width 101 height 15
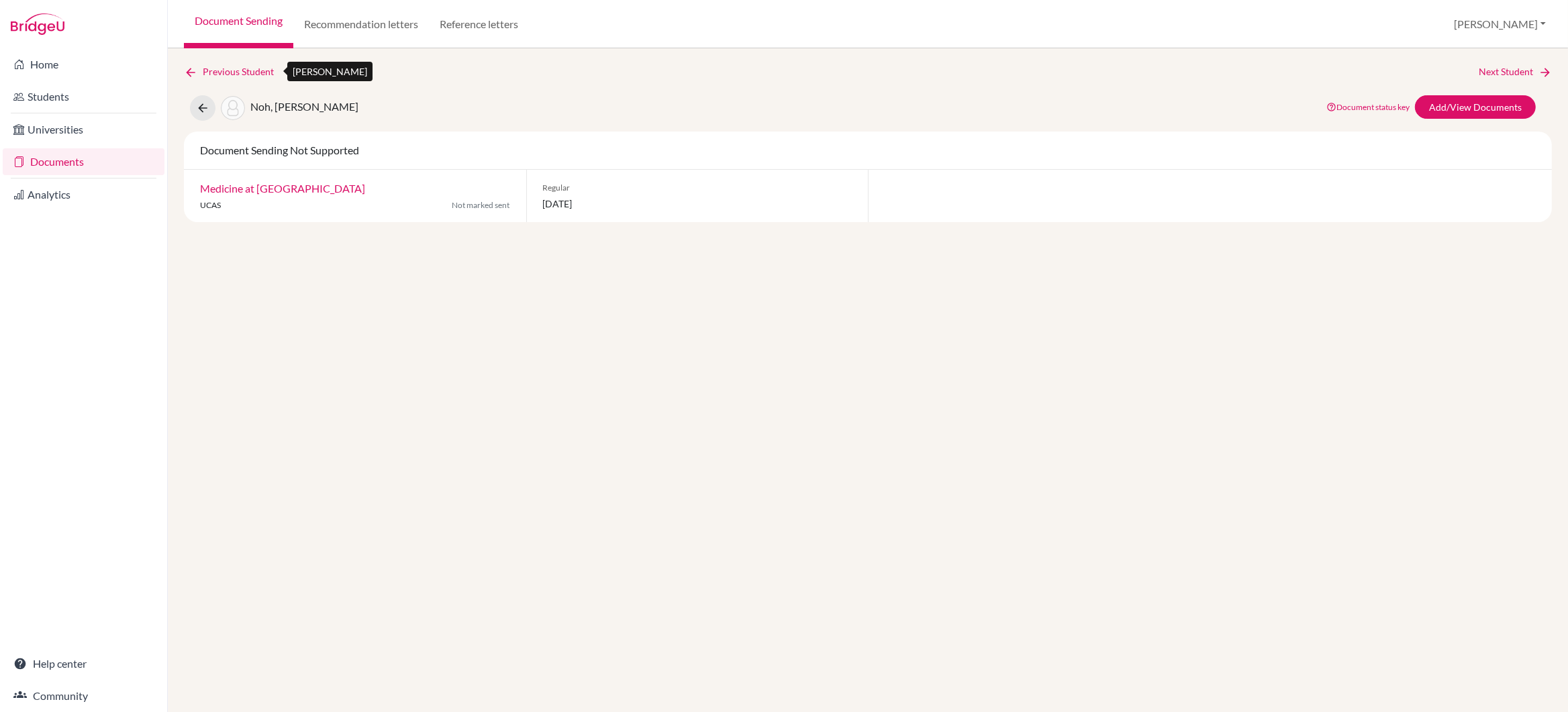
click at [222, 71] on link "Previous Student" at bounding box center [234, 72] width 101 height 15
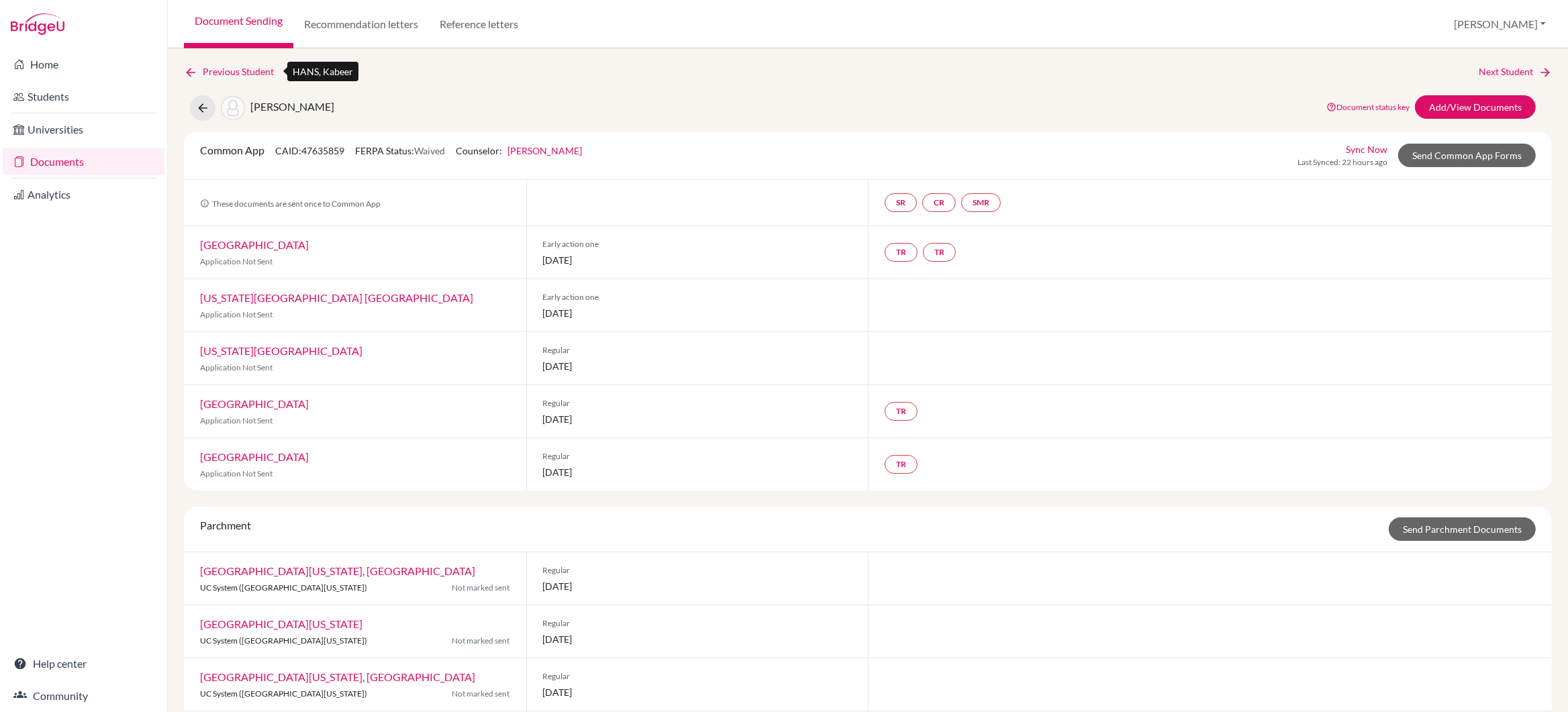
click at [222, 71] on link "Previous Student" at bounding box center [234, 72] width 101 height 15
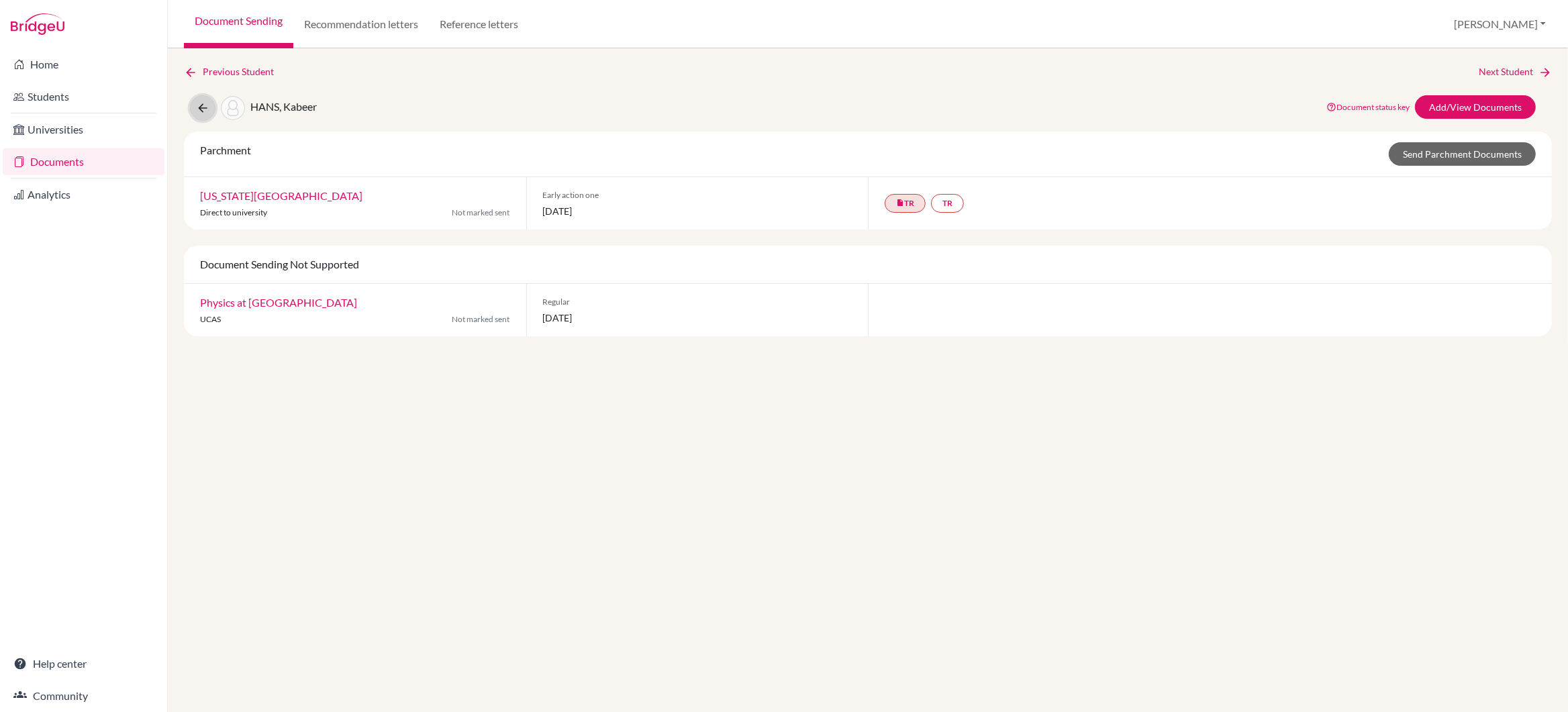
click at [199, 109] on icon at bounding box center [202, 108] width 13 height 13
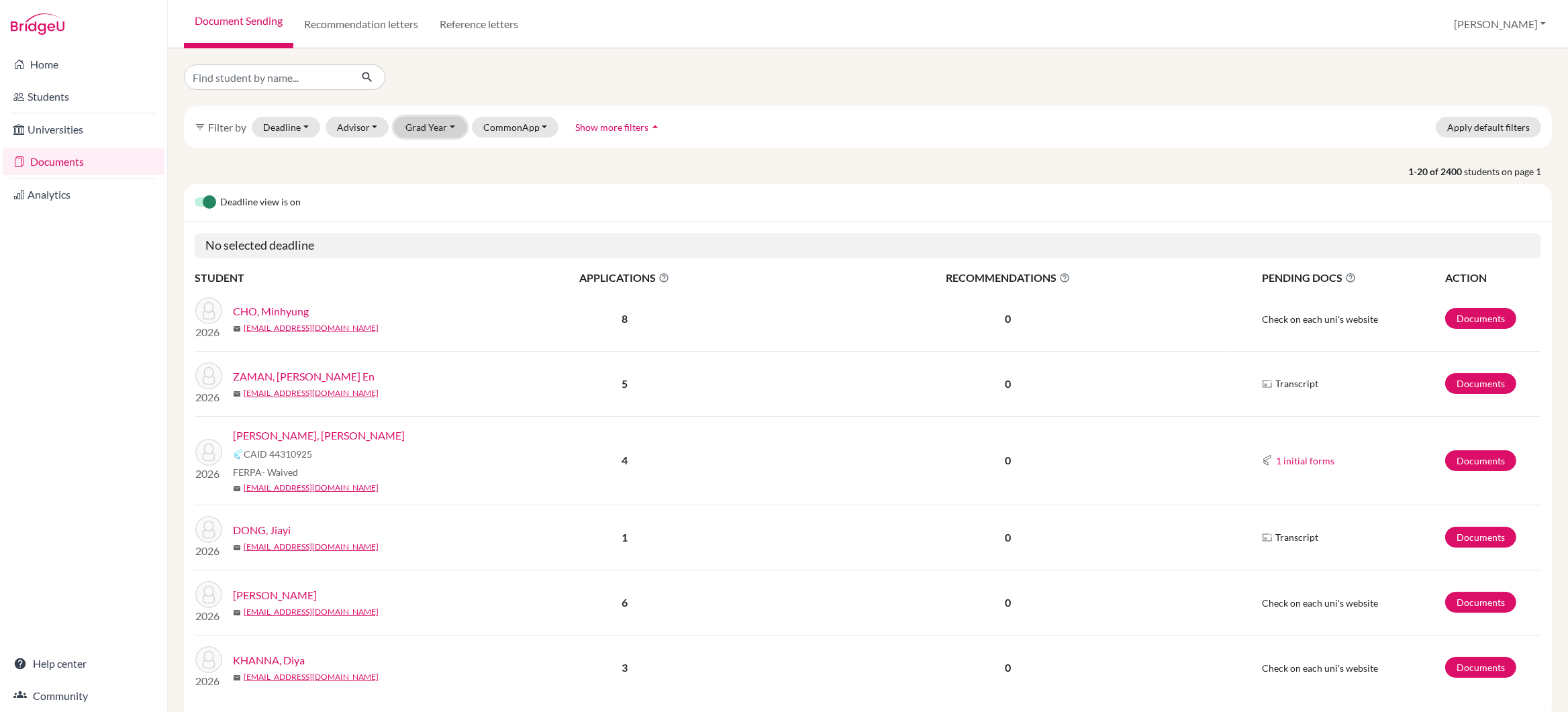
click at [437, 129] on button "Grad Year" at bounding box center [430, 127] width 73 height 21
click at [432, 227] on span "2026" at bounding box center [422, 220] width 24 height 16
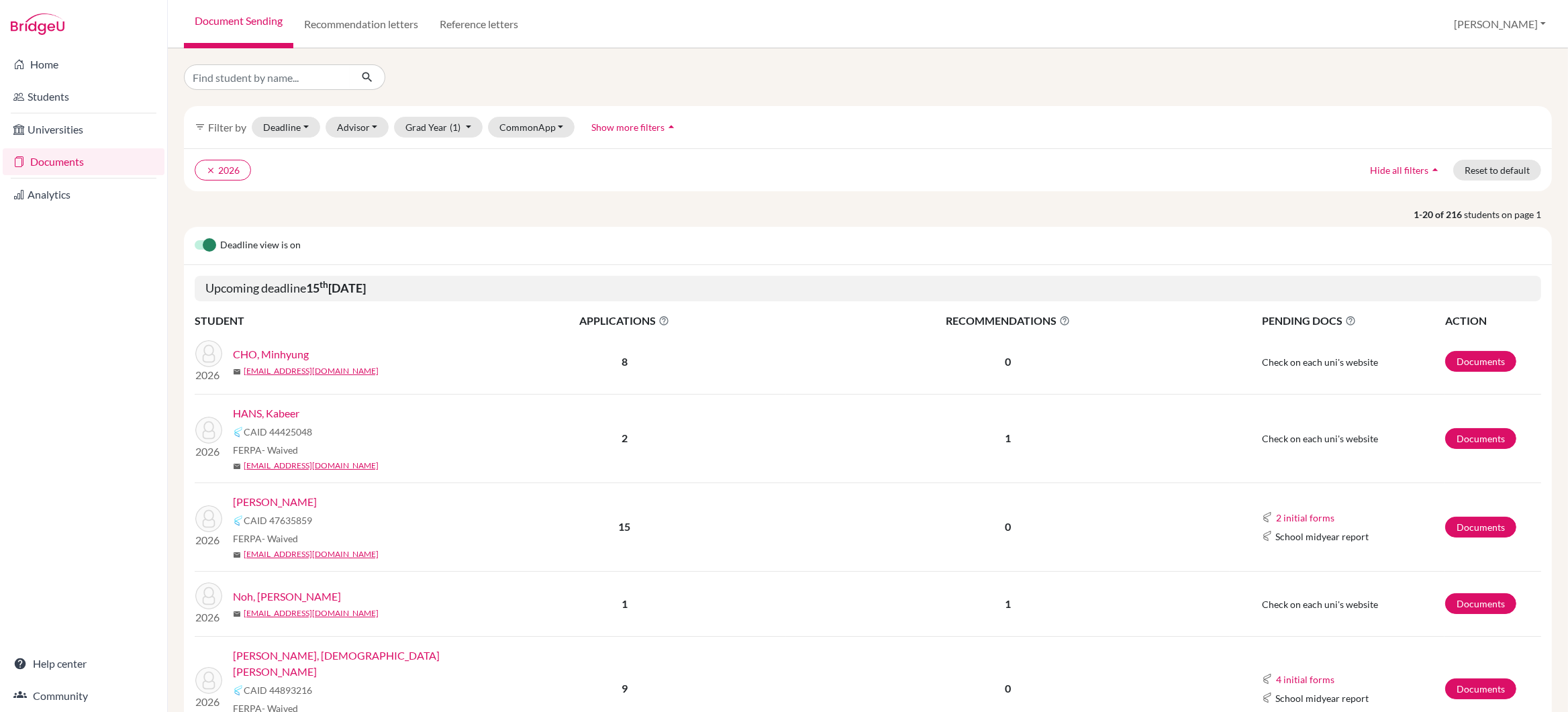
click at [286, 356] on link "CHO, Minhyung" at bounding box center [271, 354] width 76 height 16
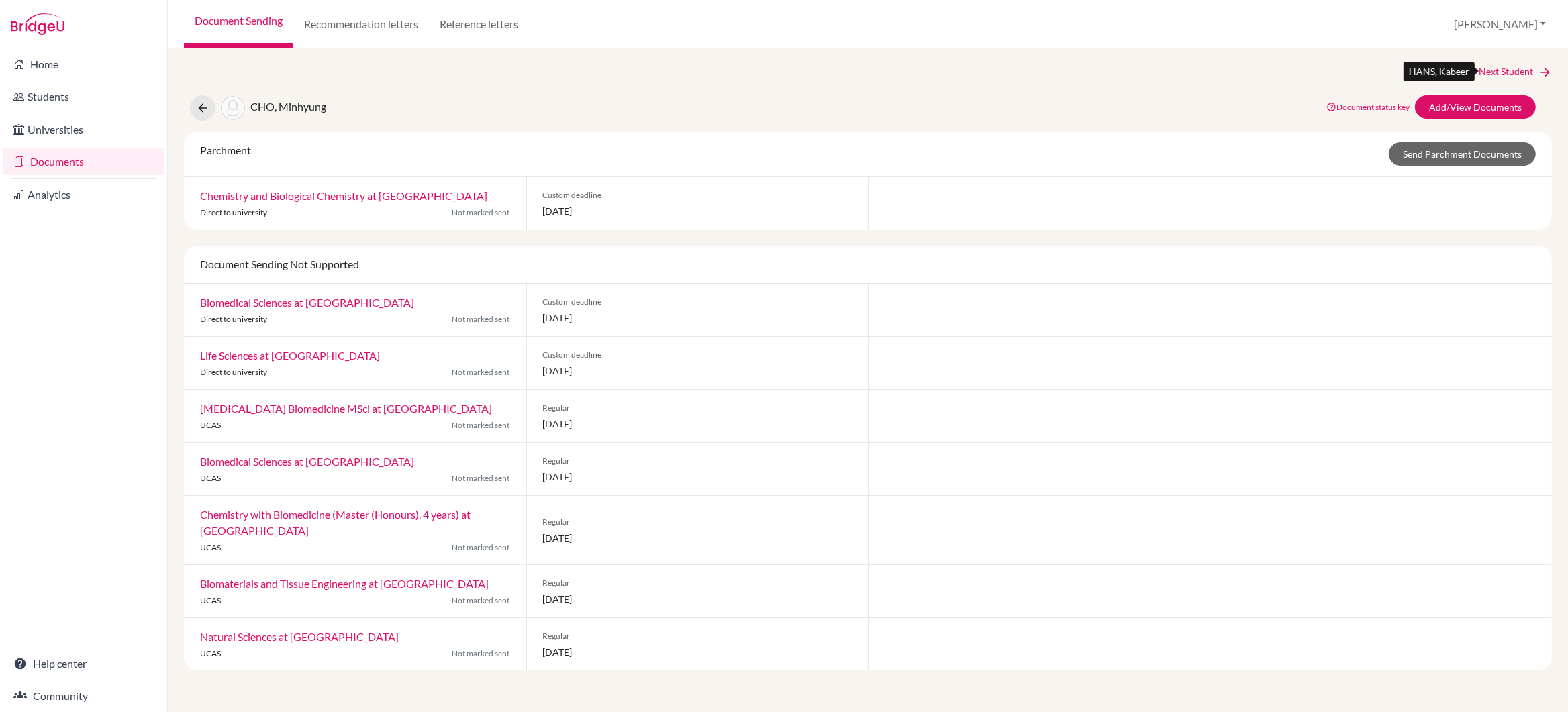
click at [1505, 70] on link "Next Student" at bounding box center [1515, 72] width 73 height 15
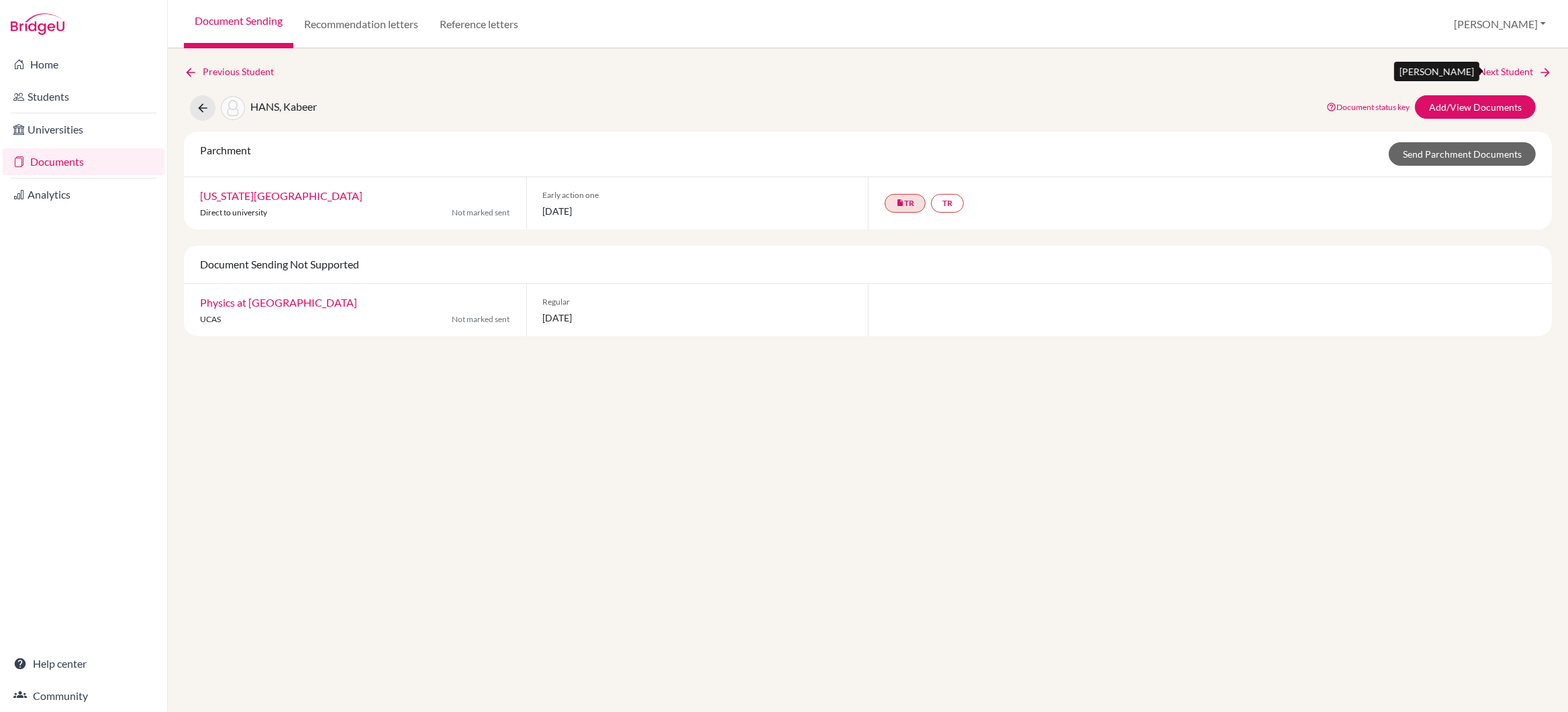
click at [1505, 70] on link "Next Student" at bounding box center [1515, 72] width 73 height 15
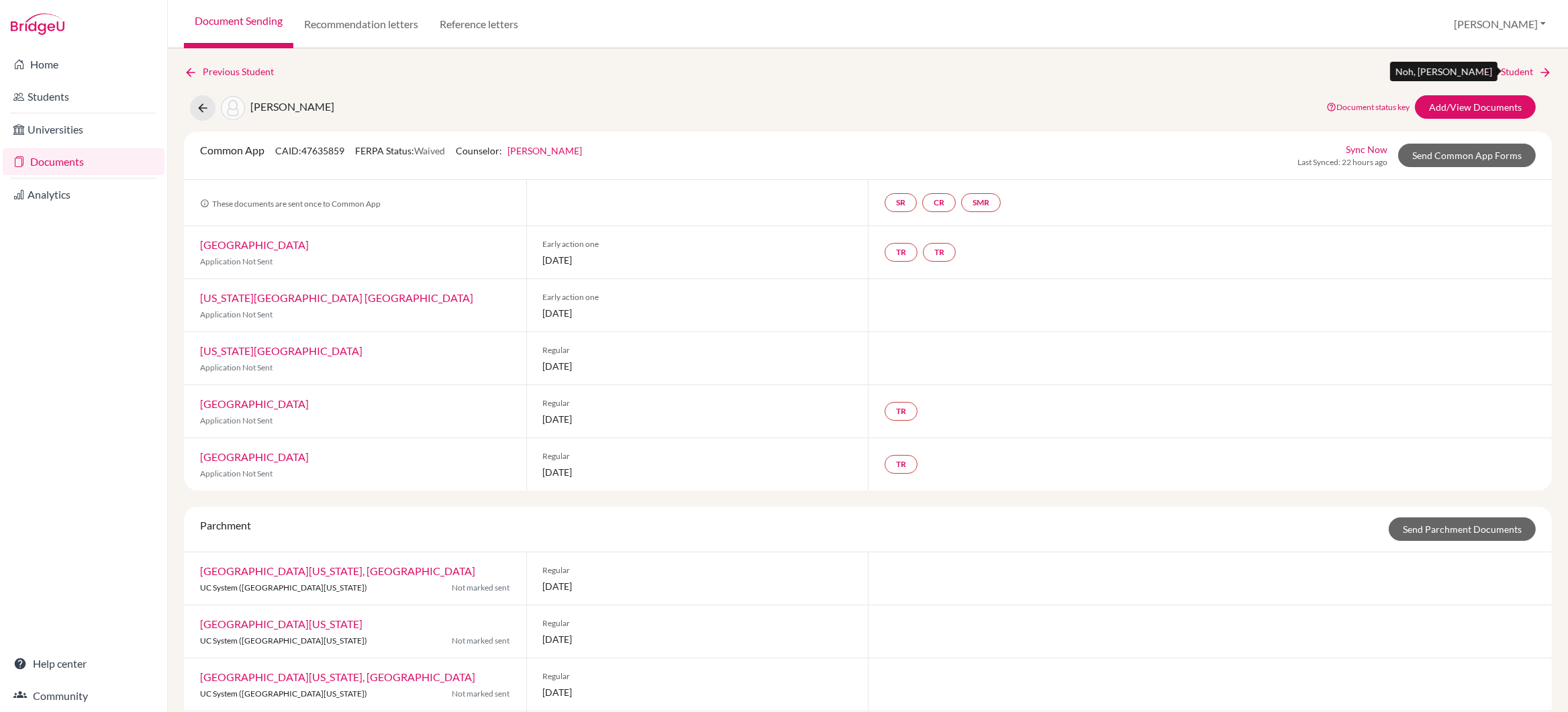
click at [1513, 71] on link "Next Student" at bounding box center [1515, 72] width 73 height 15
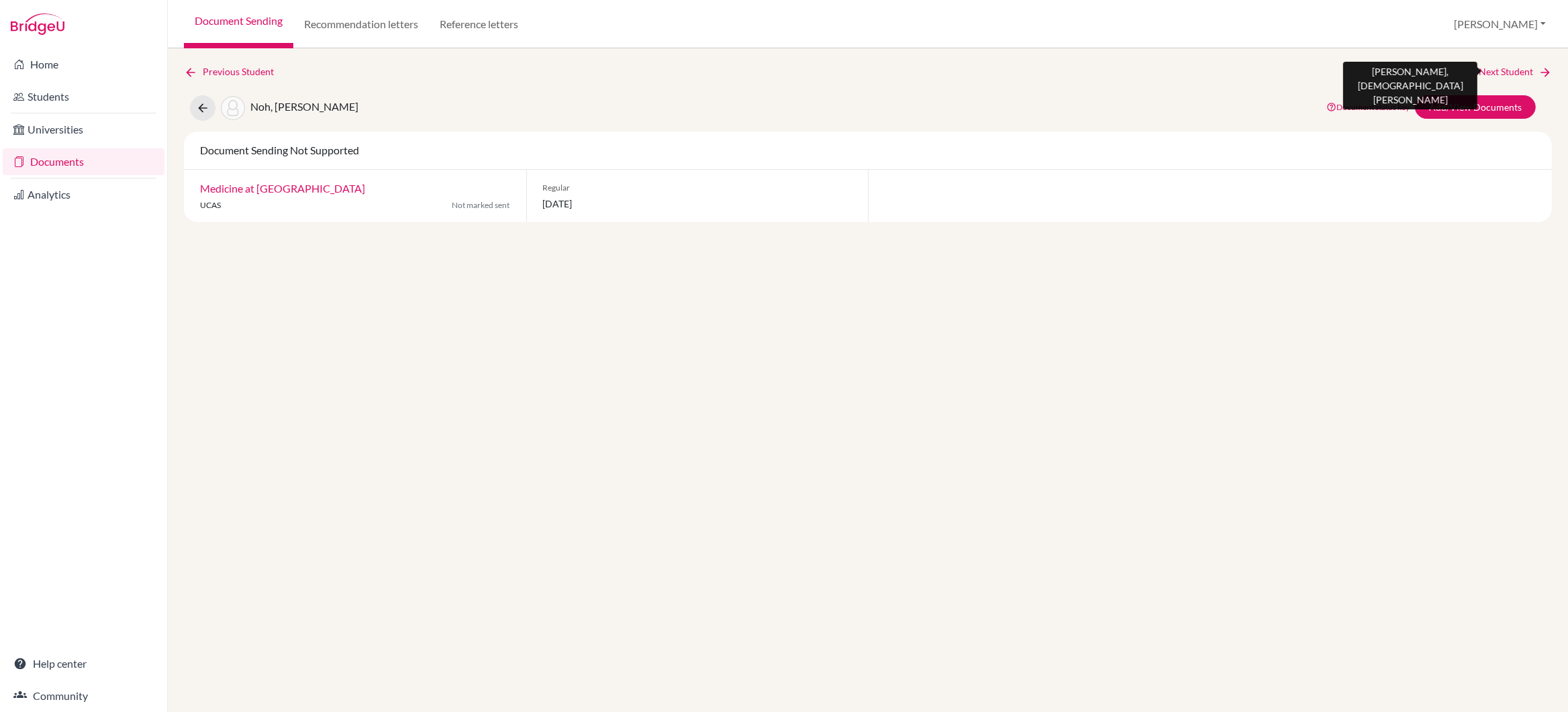
click at [1507, 72] on link "Next Student" at bounding box center [1515, 72] width 73 height 15
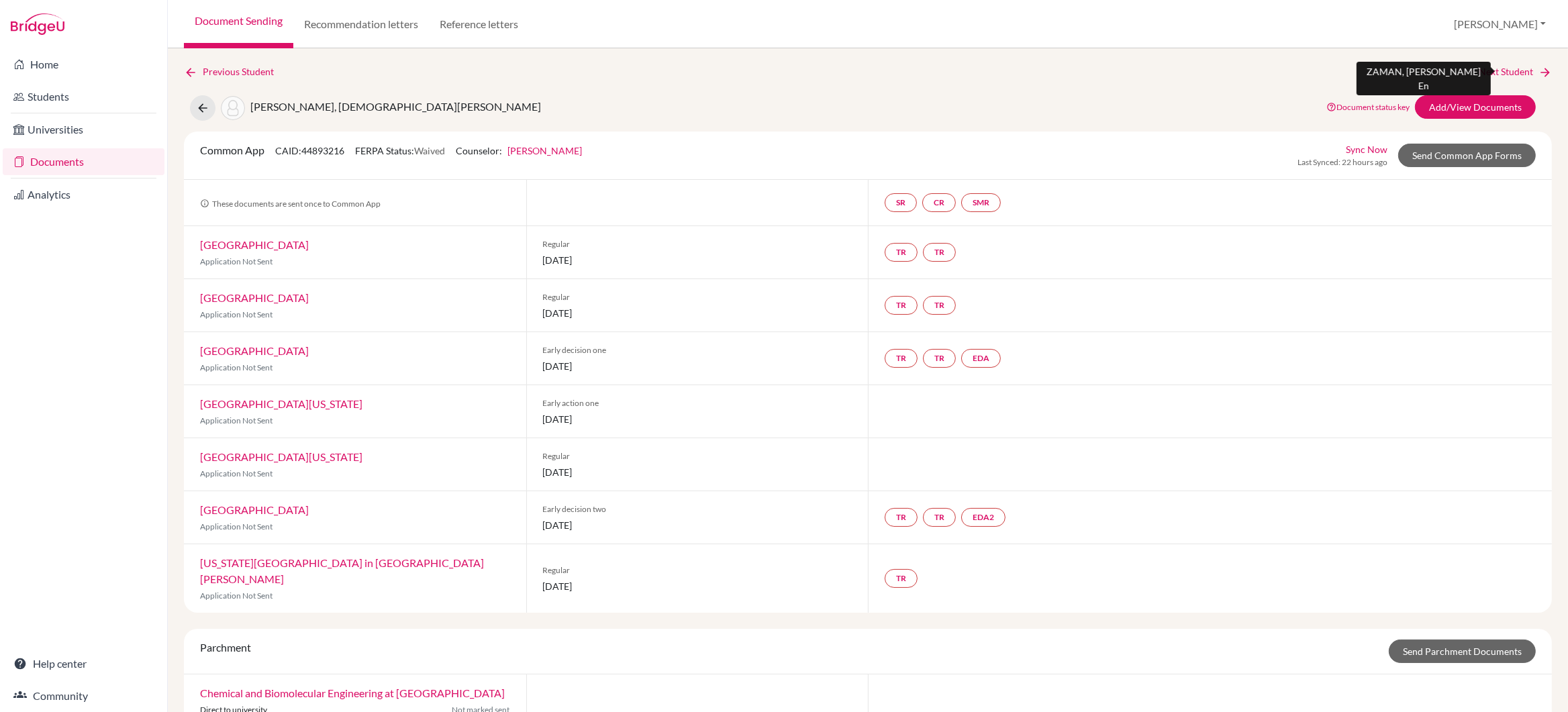
click at [1488, 70] on link "Next Student" at bounding box center [1515, 72] width 73 height 15
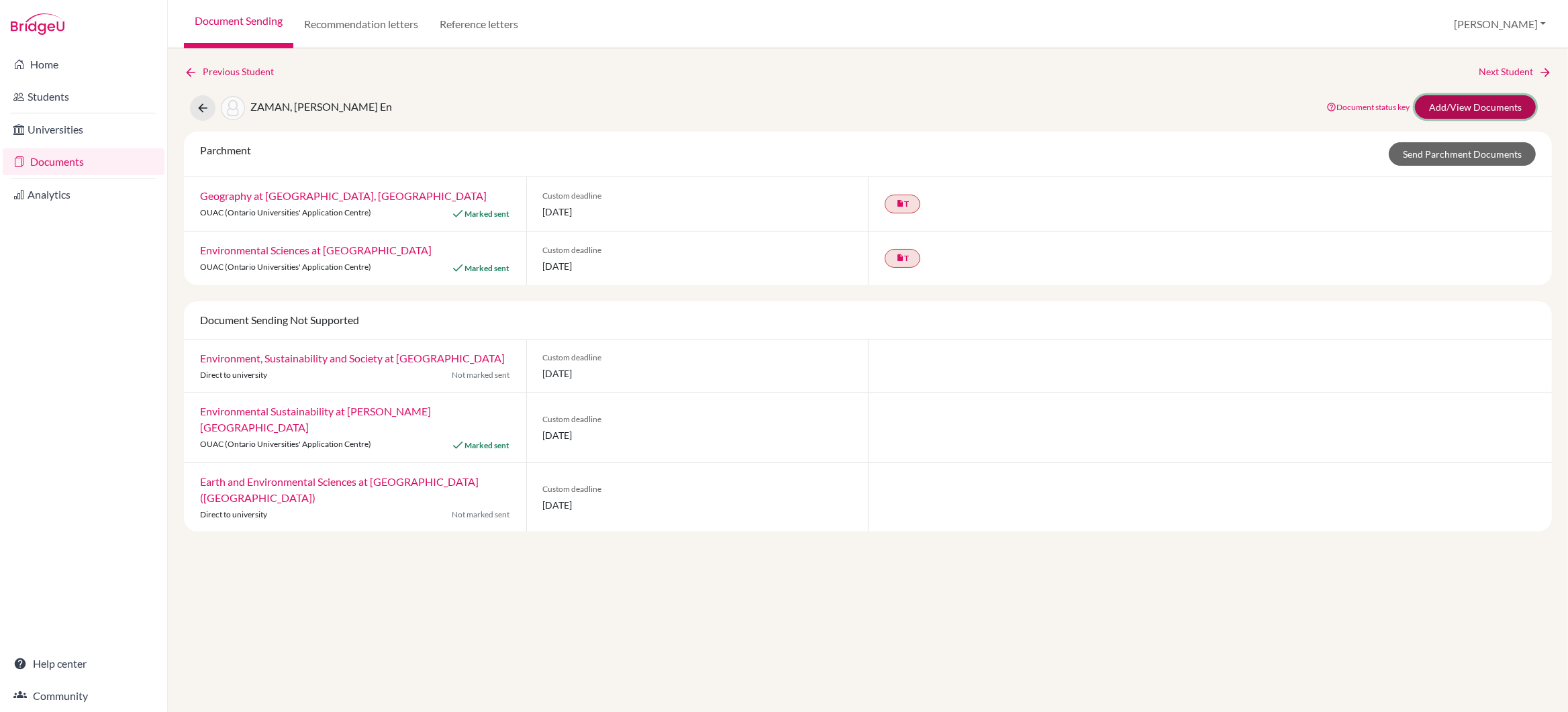
click at [1472, 106] on link "Add/View Documents" at bounding box center [1476, 106] width 121 height 23
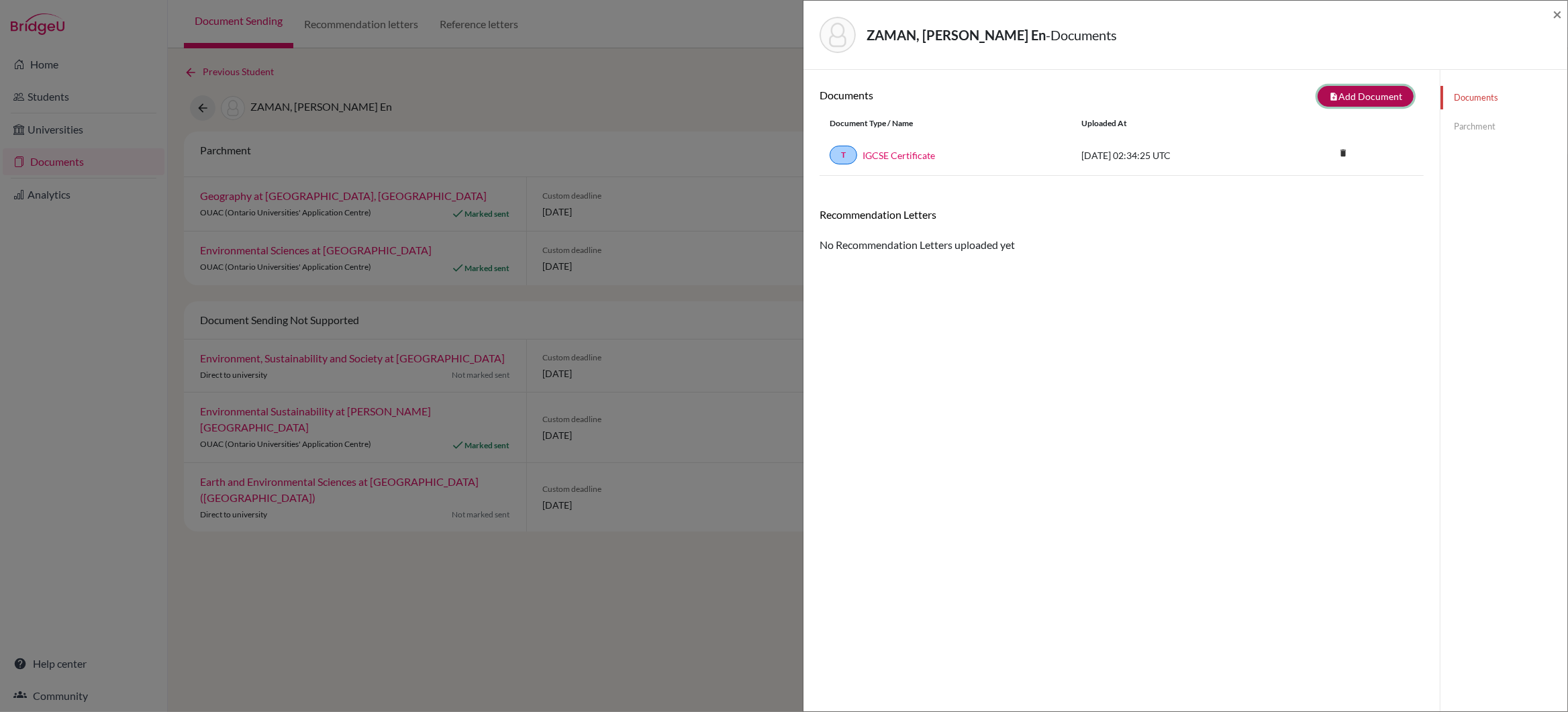
click at [1375, 96] on button "note_add Add Document" at bounding box center [1365, 96] width 96 height 21
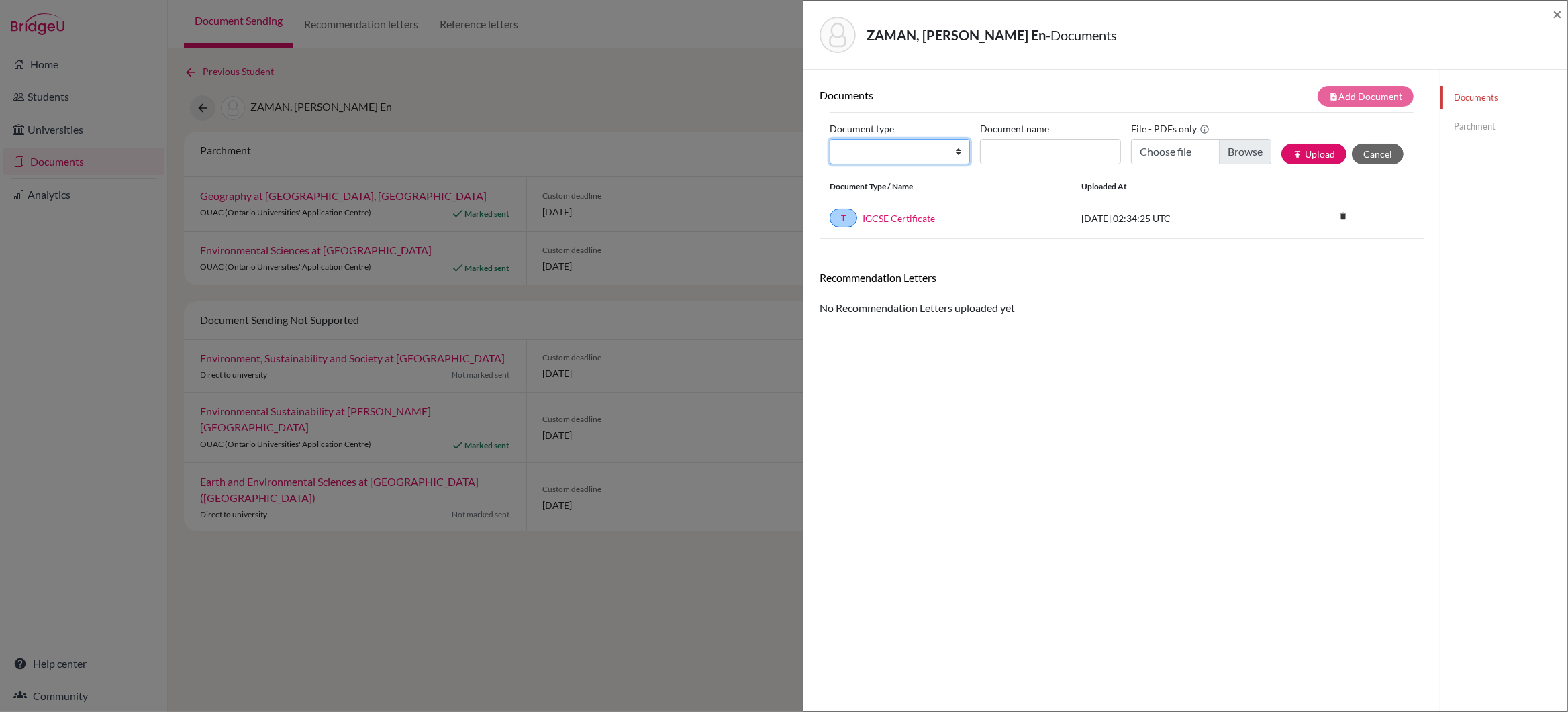
click at [955, 154] on select "Change explanation for Common App reports Counselor recommendation Internationa…" at bounding box center [899, 151] width 140 height 25
select select "2"
click at [829, 139] on select "Change explanation for Common App reports Counselor recommendation Internationa…" at bounding box center [899, 151] width 140 height 25
click at [1008, 151] on input "Document name" at bounding box center [1050, 151] width 140 height 25
type input "Geography Merit"
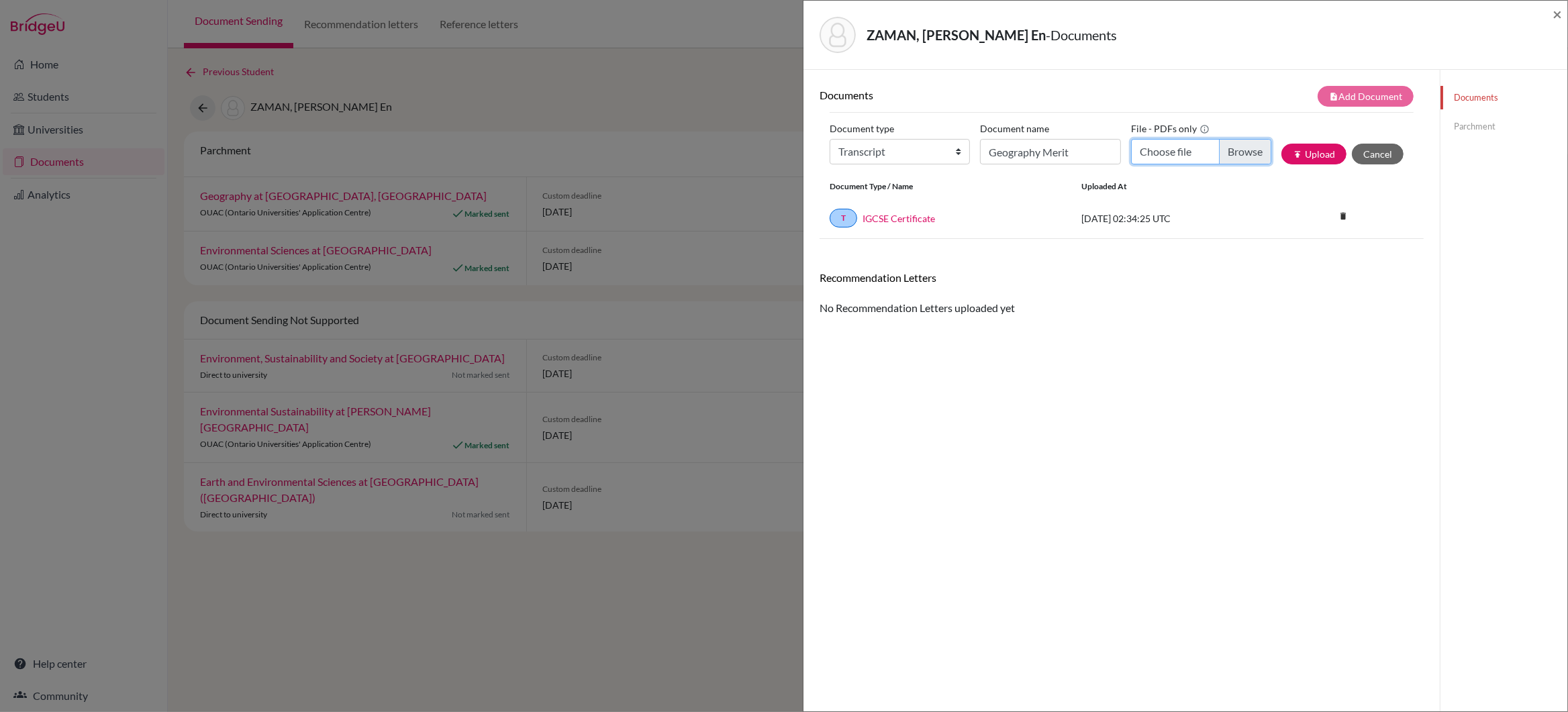
click at [1241, 155] on input "Choose file" at bounding box center [1200, 151] width 140 height 25
type input "C:\fakepath\ZAMAN_Alex_Geography_Merit.pdf"
click at [1308, 154] on button "publish Upload" at bounding box center [1314, 154] width 65 height 21
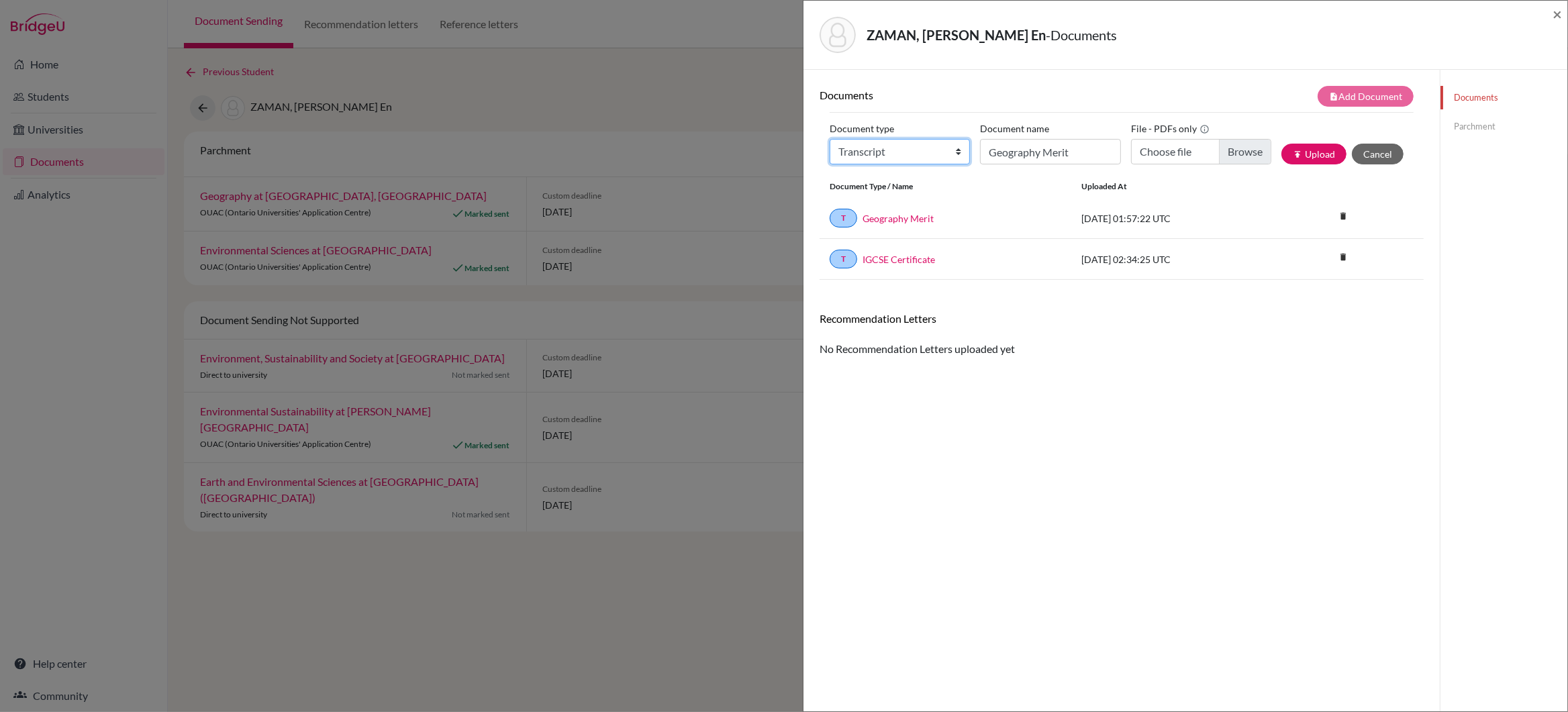
click at [958, 154] on select "Change explanation for Common App reports Counselor recommendation Internationa…" at bounding box center [899, 151] width 140 height 25
select select "2"
click at [829, 139] on select "Change explanation for Common App reports Counselor recommendation Internationa…" at bounding box center [899, 151] width 140 height 25
click at [1034, 156] on input "Geography Merit" at bounding box center [1050, 151] width 140 height 25
type input "Grade 11 School Reports"
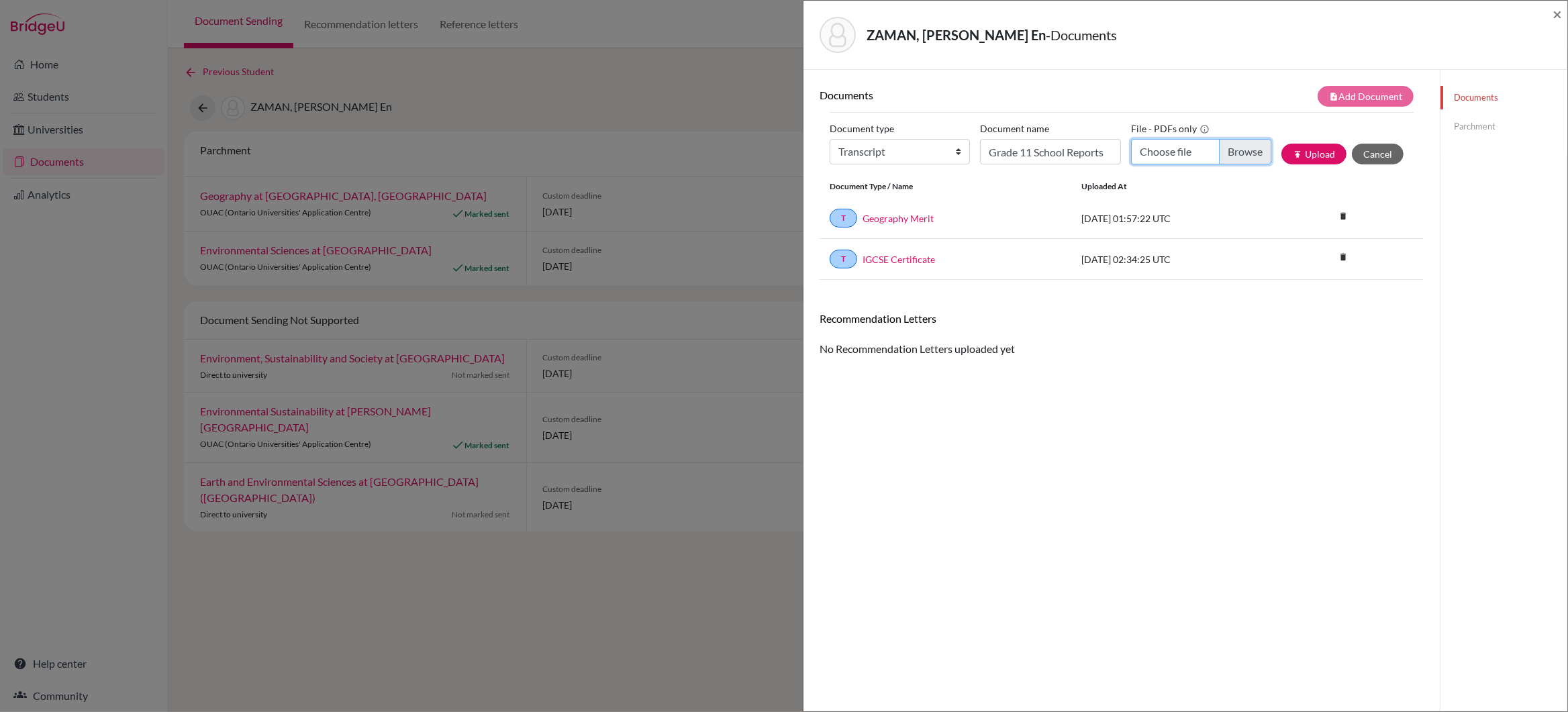
click at [1242, 156] on input "Choose file" at bounding box center [1200, 151] width 140 height 25
type input "C:\fakepath\ZAMAN_Zia_G11_Reports.pdf"
click at [1319, 153] on button "publish Upload" at bounding box center [1314, 154] width 65 height 21
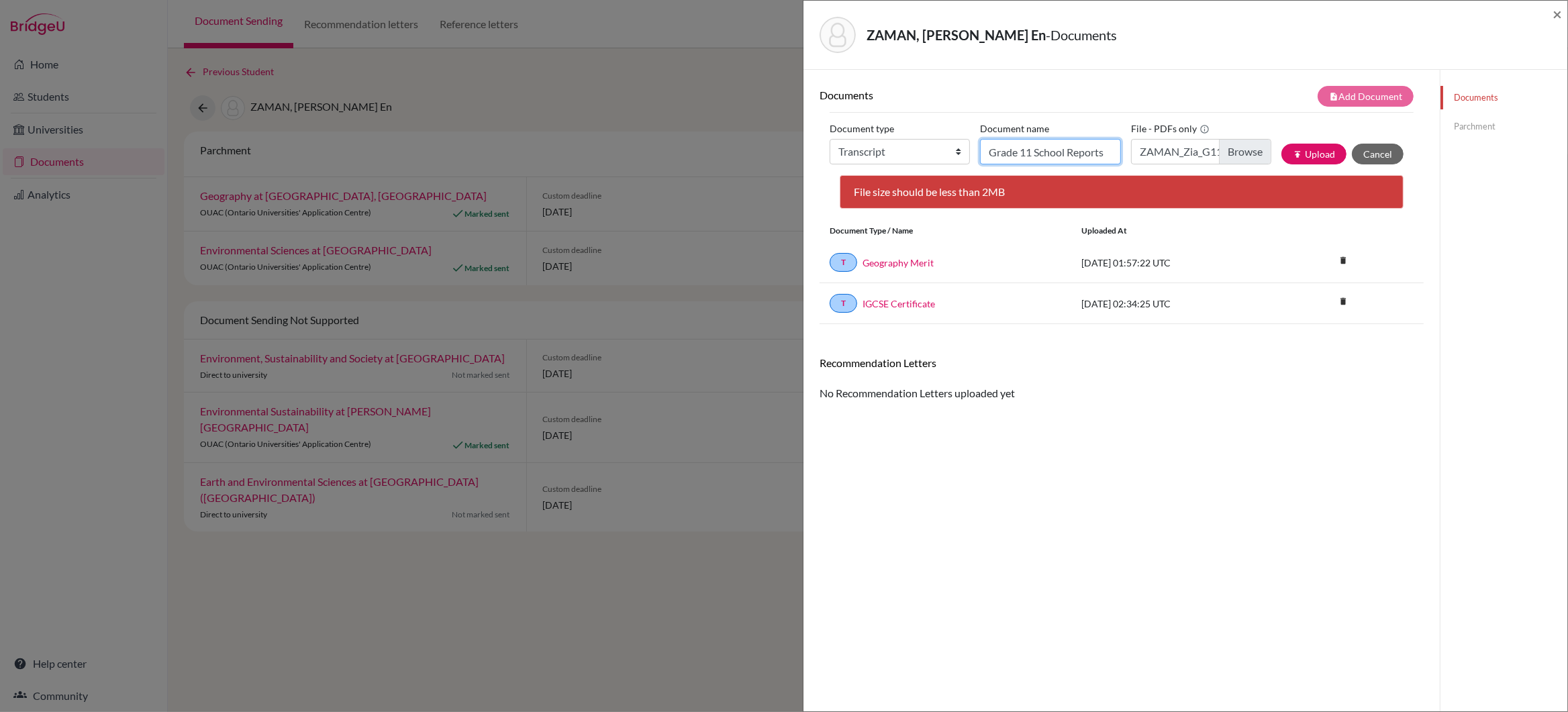
click at [1070, 153] on input "Grade 11 School Reports" at bounding box center [1050, 151] width 140 height 25
click at [1310, 155] on button "publish Upload" at bounding box center [1314, 154] width 65 height 21
click at [1376, 151] on button "Cancel" at bounding box center [1377, 154] width 51 height 21
